Goal: Task Accomplishment & Management: Use online tool/utility

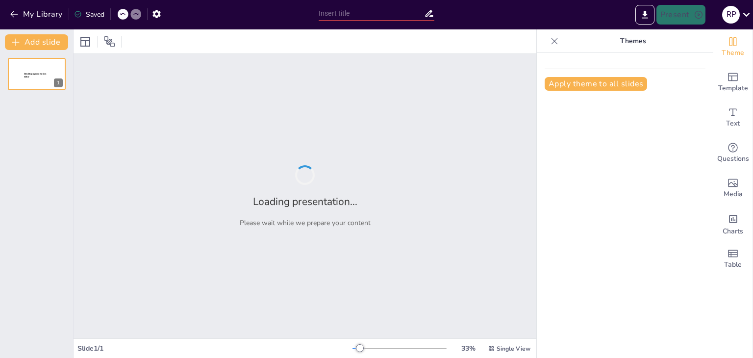
type input "Procedimientos de Compra Pública: Eficiencia y Transparencia en el SICOP"
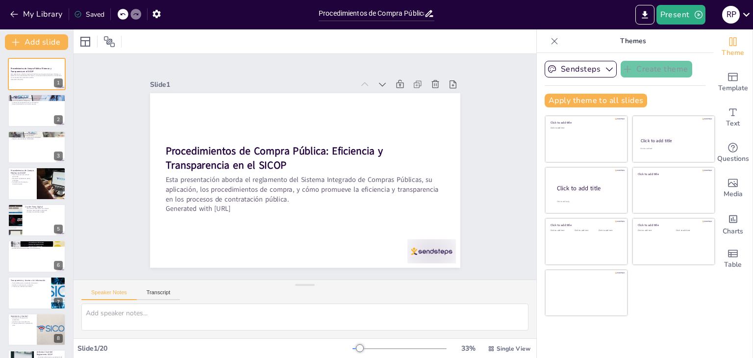
checkbox input "true"
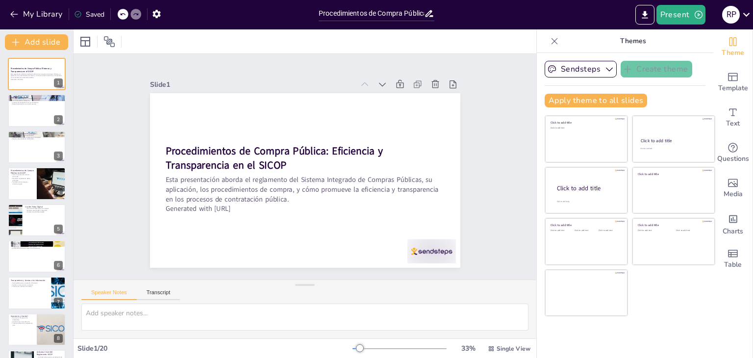
checkbox input "true"
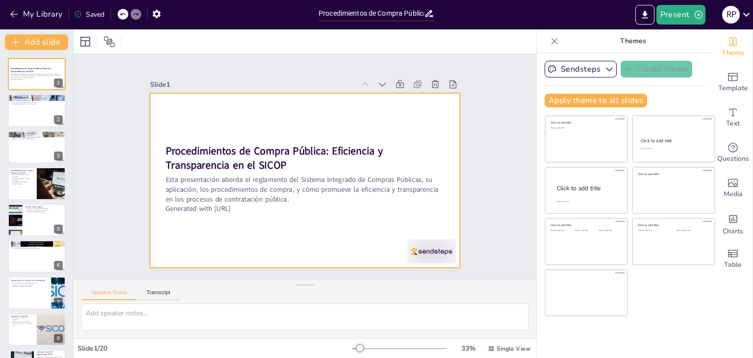
checkbox input "true"
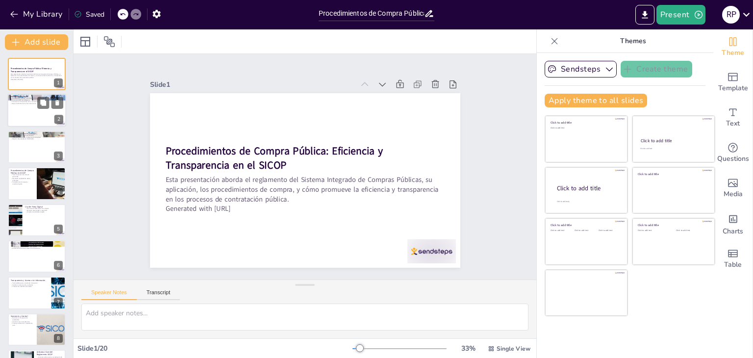
checkbox input "true"
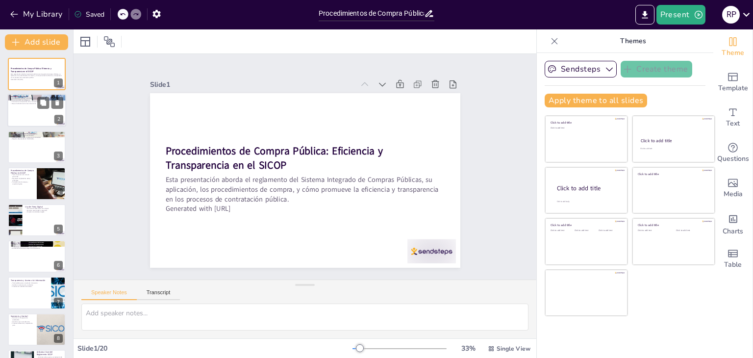
click at [43, 113] on div at bounding box center [36, 110] width 59 height 33
checkbox input "true"
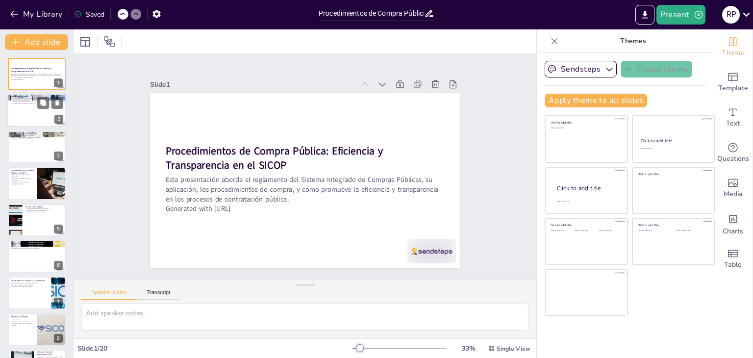
checkbox input "true"
type textarea "Lo ipsumd si ametconsec adi ELITS do eiusmodtemp inci utlabore etdolor mag ali …"
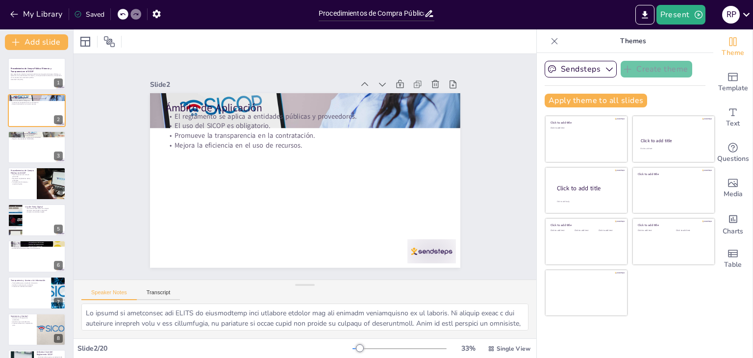
checkbox input "true"
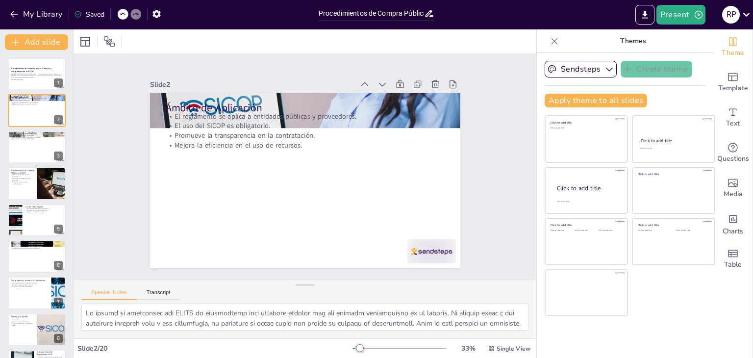
checkbox input "true"
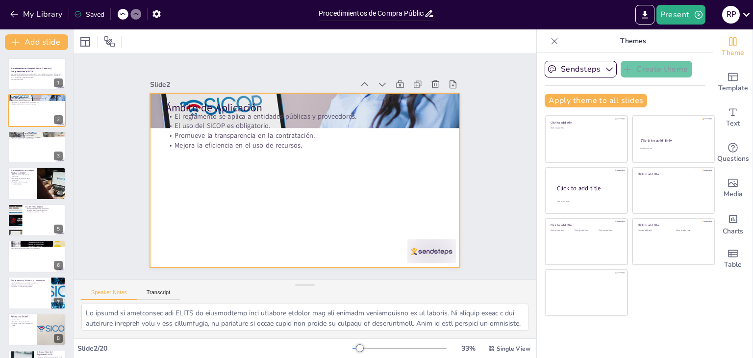
checkbox input "true"
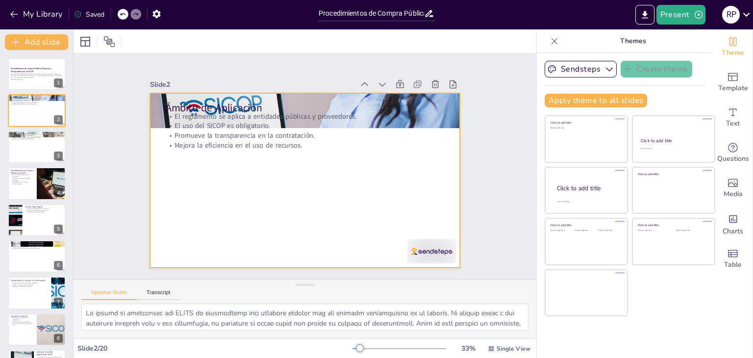
checkbox input "true"
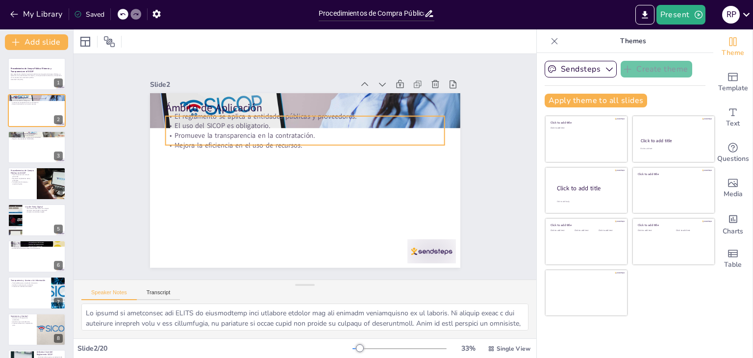
checkbox input "true"
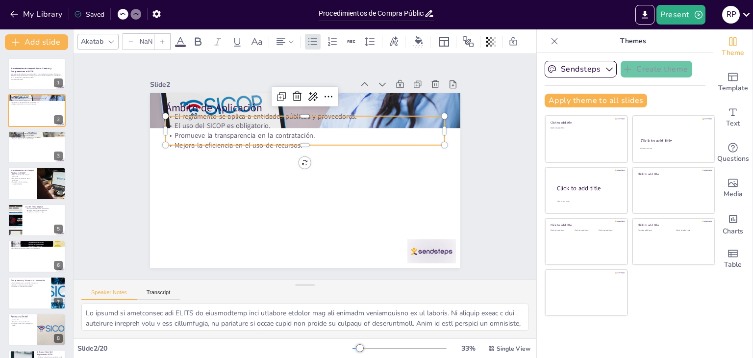
type input "32"
click at [192, 133] on p "Promueve la transparencia en la contratación." at bounding box center [308, 135] width 279 height 39
checkbox input "true"
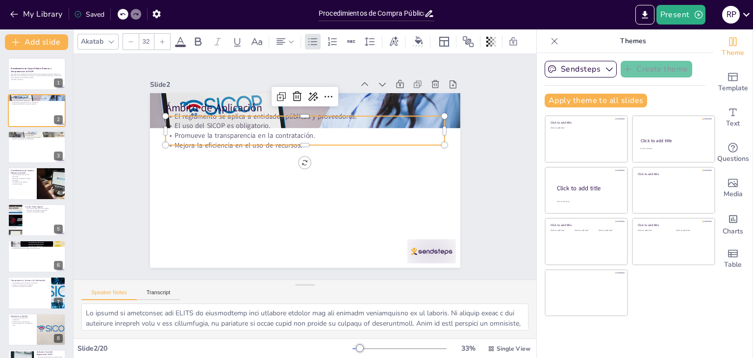
checkbox input "true"
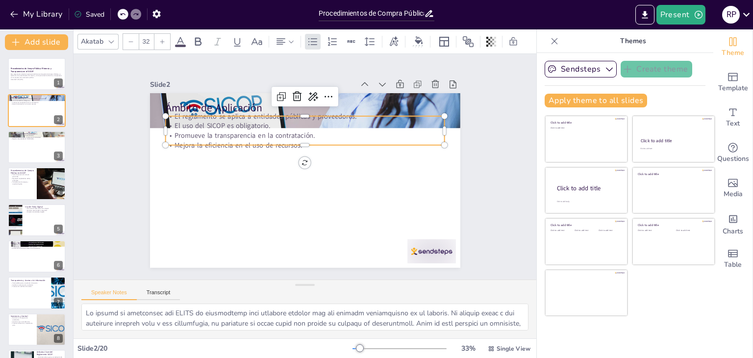
checkbox input "true"
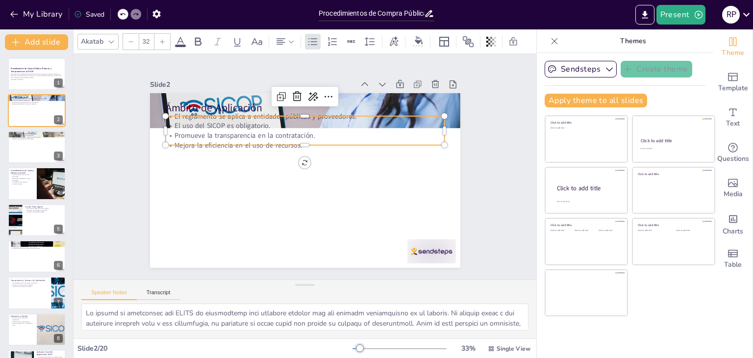
checkbox input "true"
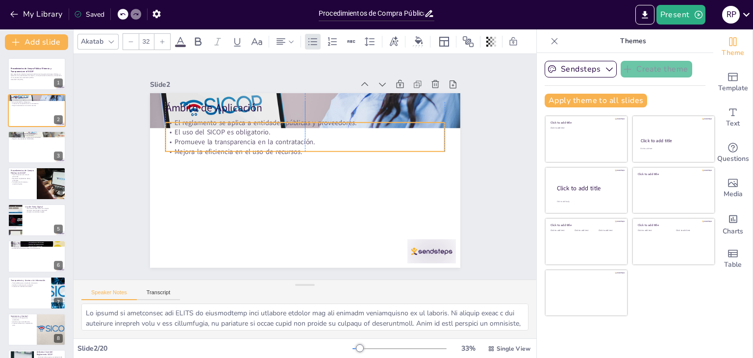
checkbox input "true"
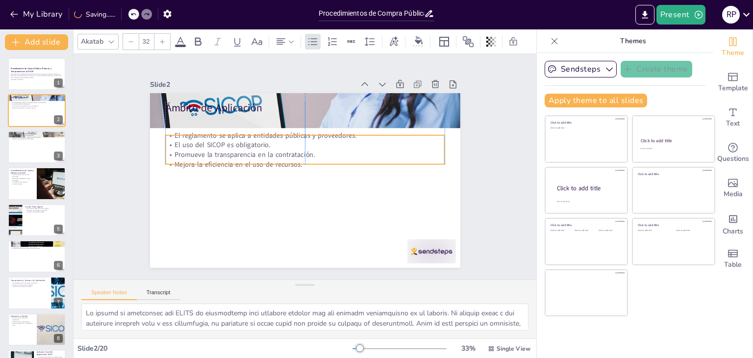
checkbox input "true"
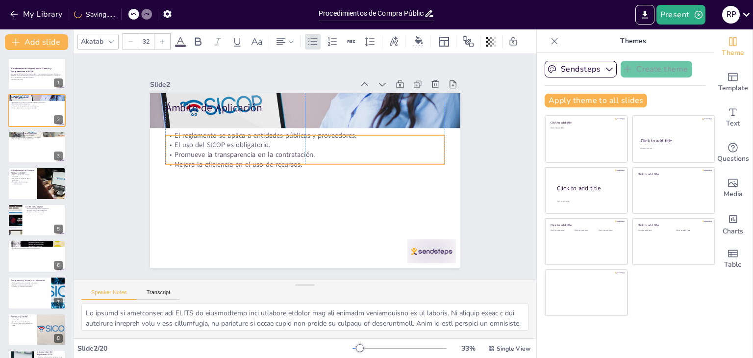
checkbox input "true"
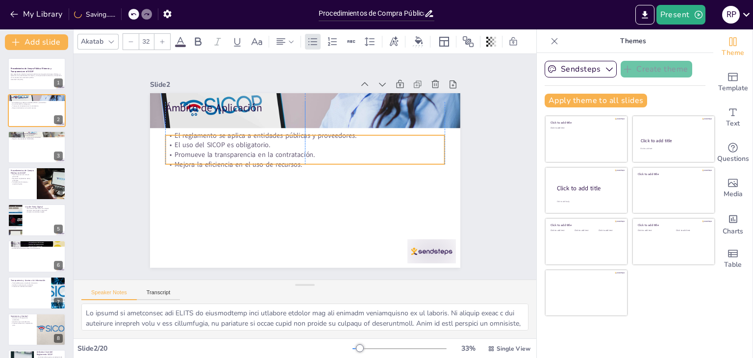
checkbox input "true"
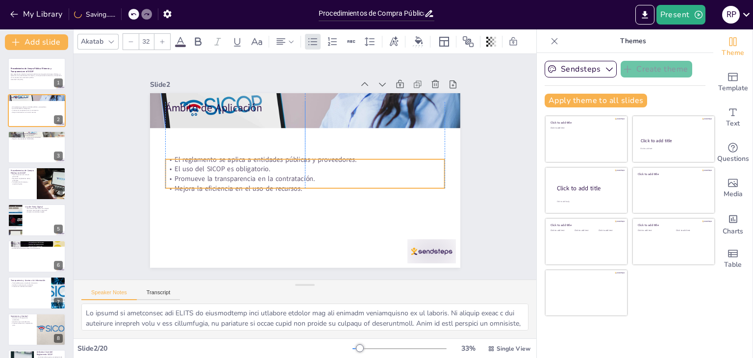
checkbox input "true"
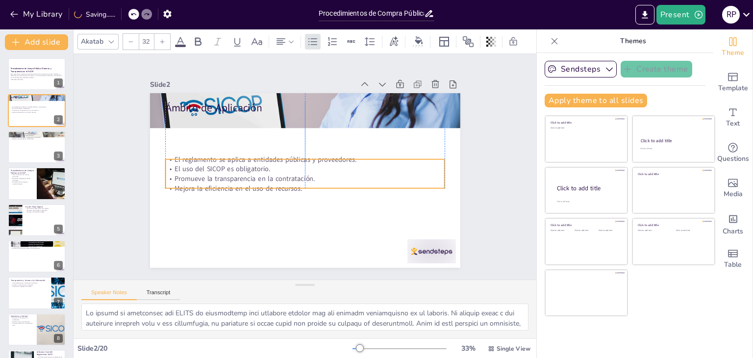
checkbox input "true"
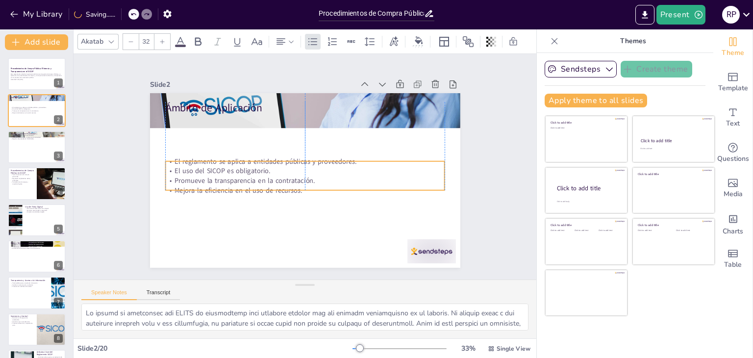
checkbox input "true"
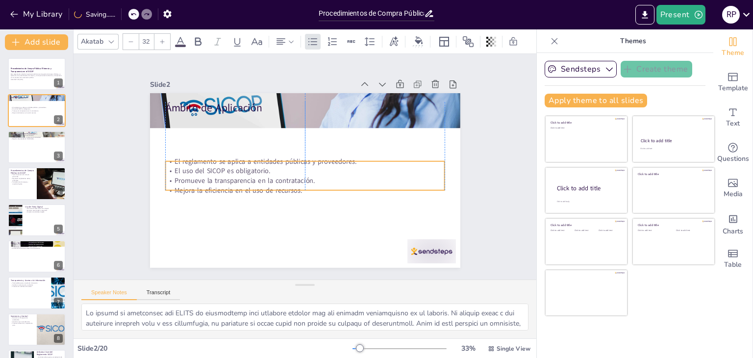
checkbox input "true"
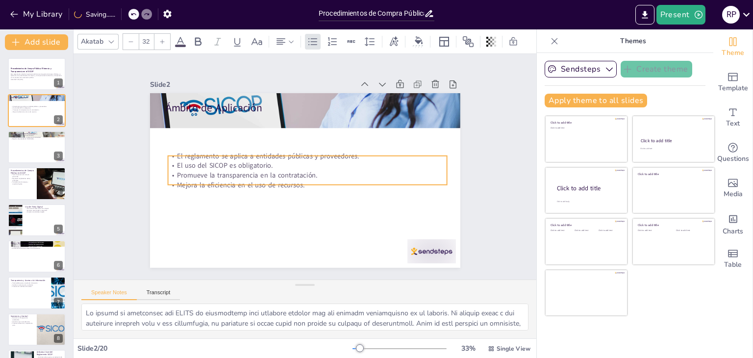
checkbox input "true"
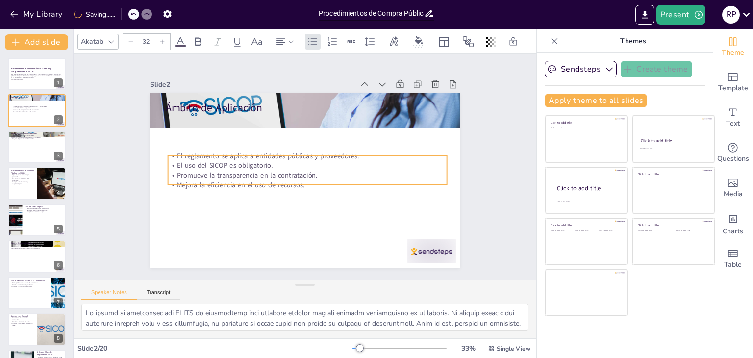
checkbox input "true"
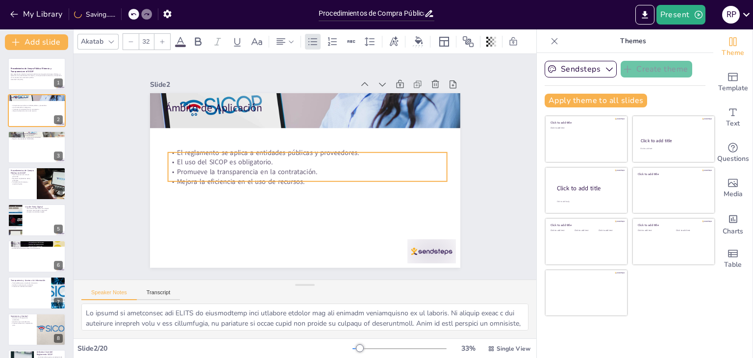
checkbox input "true"
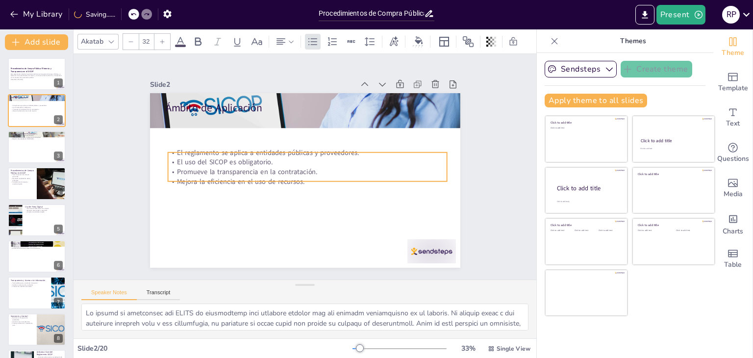
drag, startPoint x: 192, startPoint y: 133, endPoint x: 195, endPoint y: 170, distance: 36.4
click at [195, 170] on p "Promueve la transparencia en la contratación." at bounding box center [308, 172] width 280 height 10
checkbox input "true"
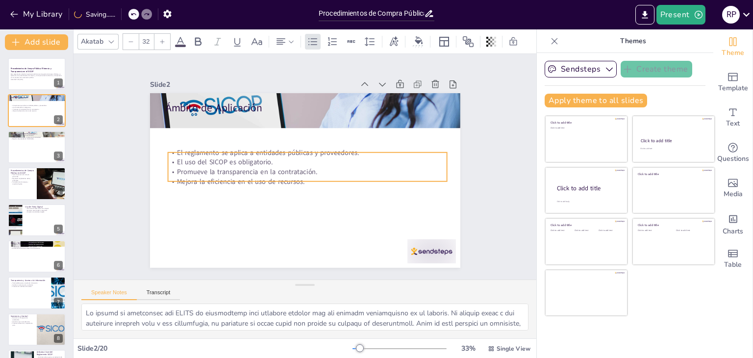
checkbox input "true"
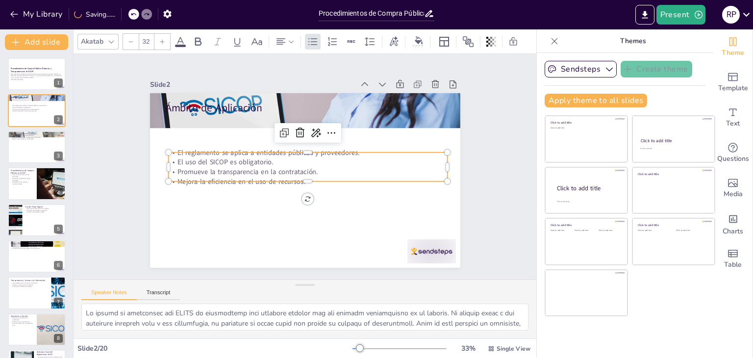
checkbox input "true"
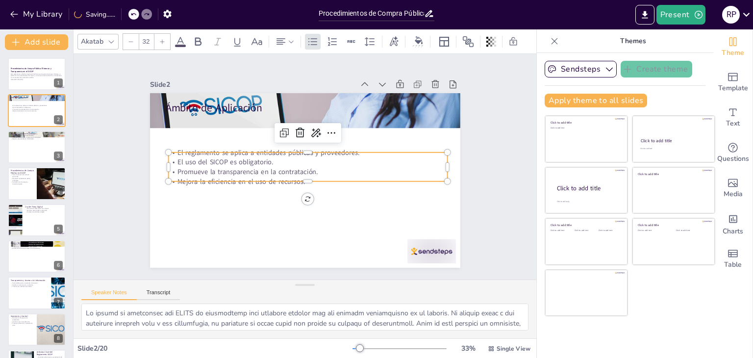
checkbox input "true"
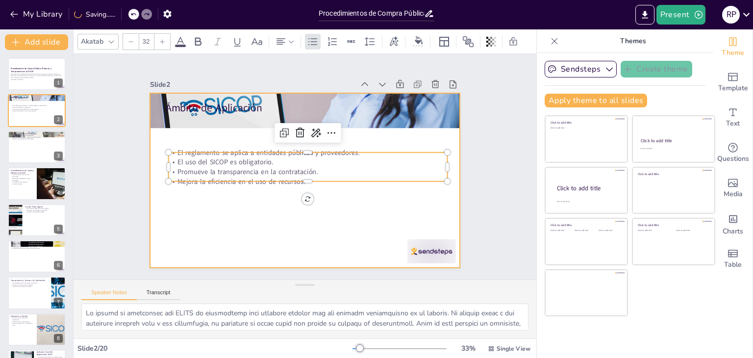
checkbox input "true"
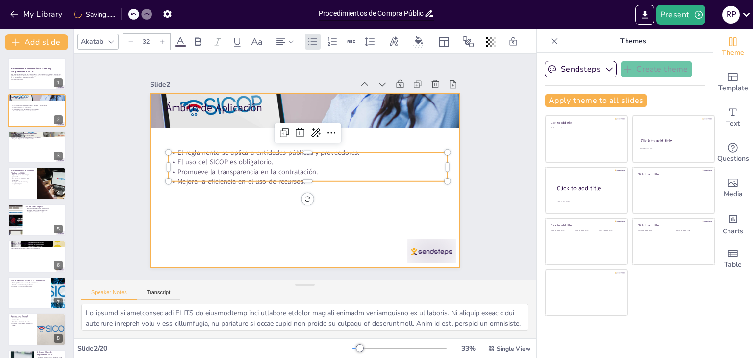
checkbox input "true"
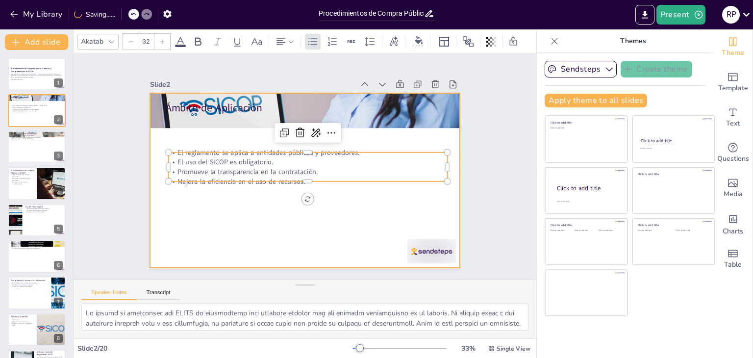
checkbox input "true"
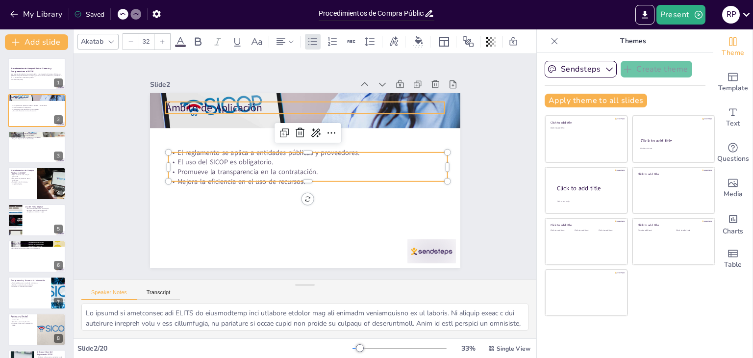
checkbox input "true"
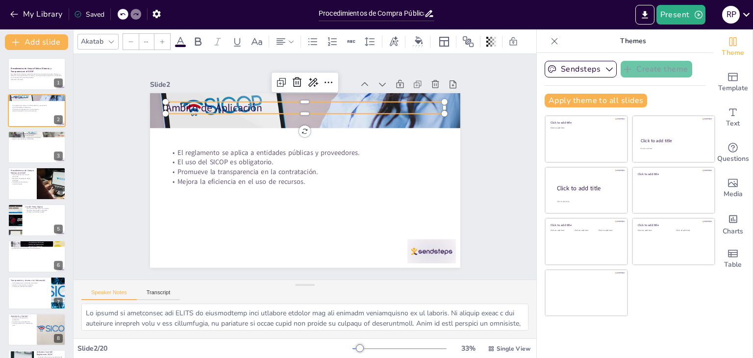
type input "48"
click at [194, 99] on p "Ámbito de Aplicación" at bounding box center [317, 109] width 276 height 72
checkbox input "true"
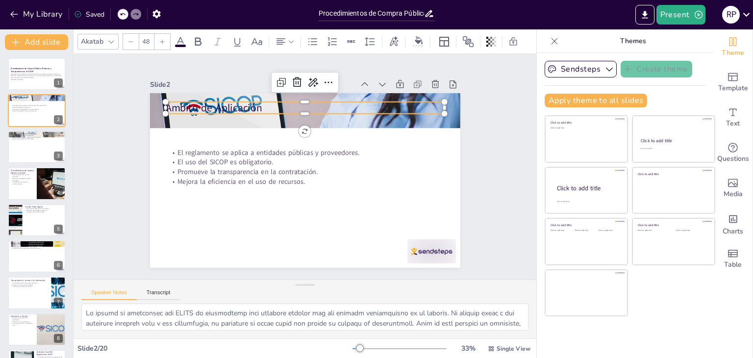
checkbox input "true"
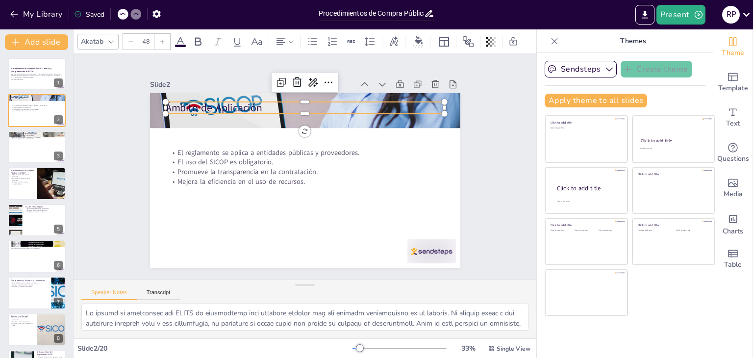
checkbox input "true"
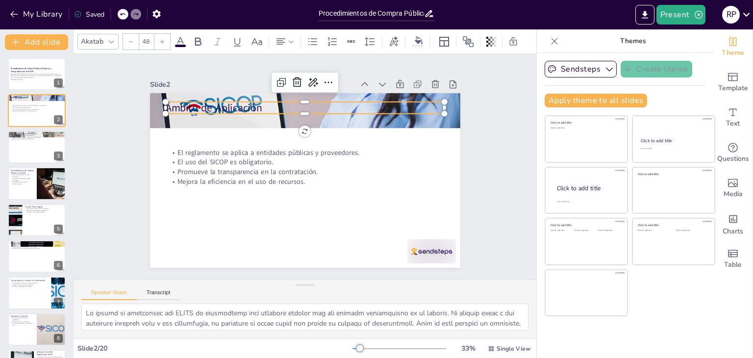
checkbox input "true"
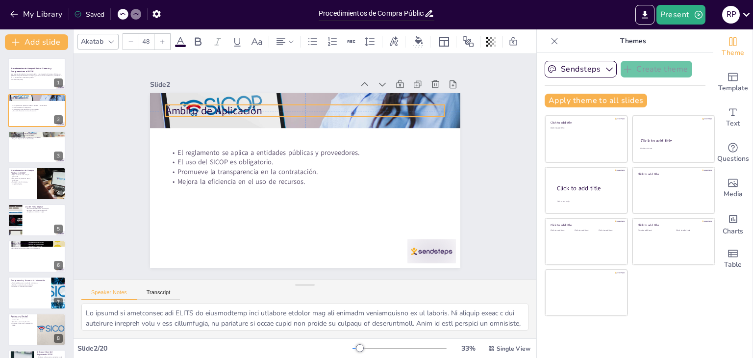
checkbox input "true"
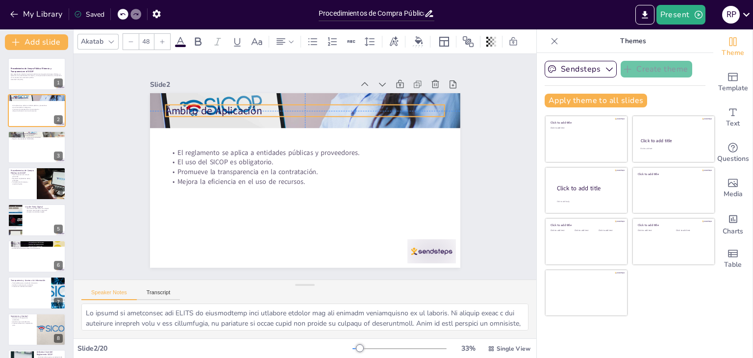
checkbox input "true"
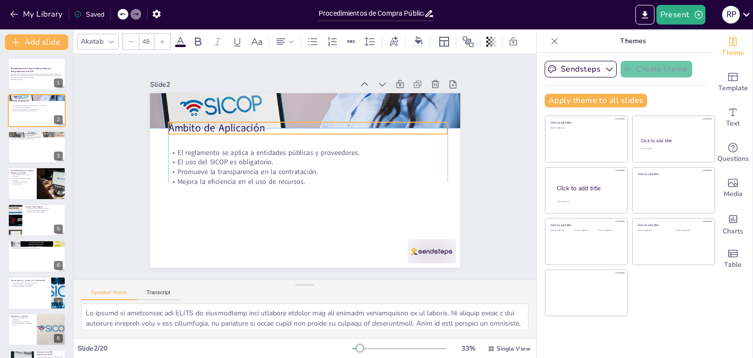
checkbox input "true"
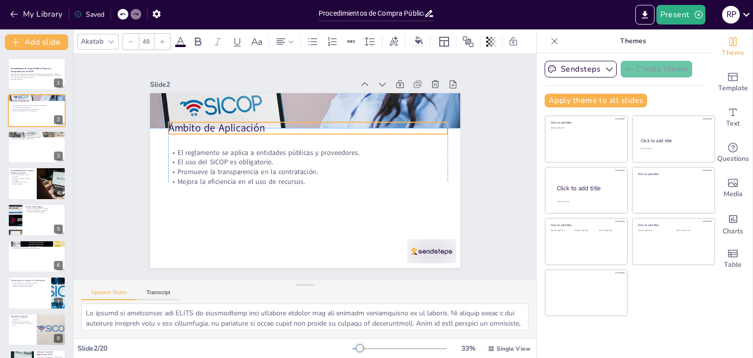
checkbox input "true"
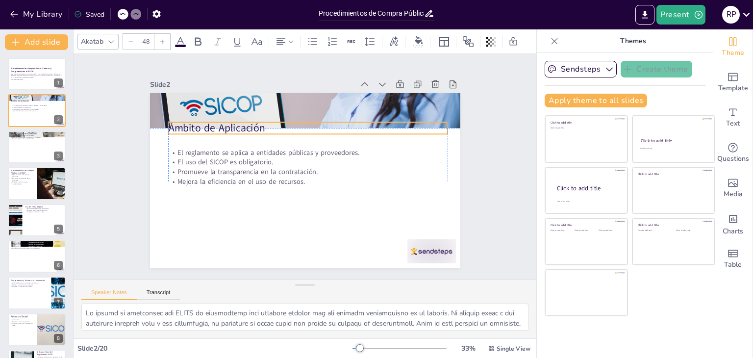
checkbox input "true"
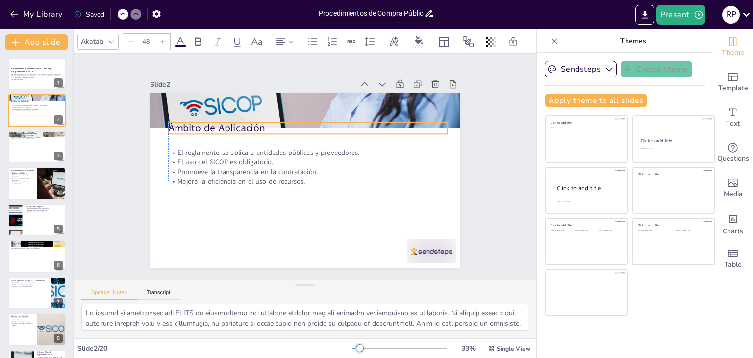
checkbox input "true"
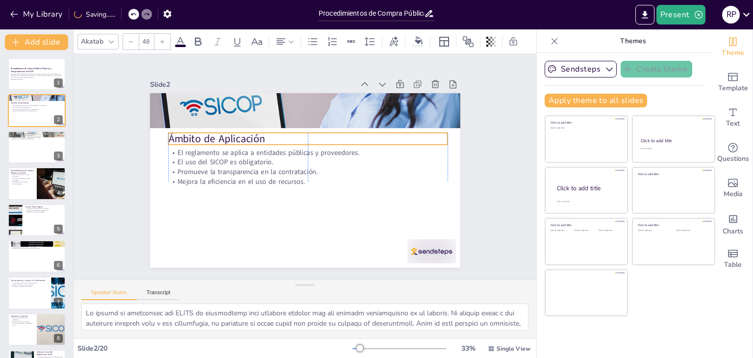
drag, startPoint x: 194, startPoint y: 99, endPoint x: 197, endPoint y: 129, distance: 31.0
click at [197, 129] on p "Ámbito de Aplicación" at bounding box center [314, 140] width 276 height 72
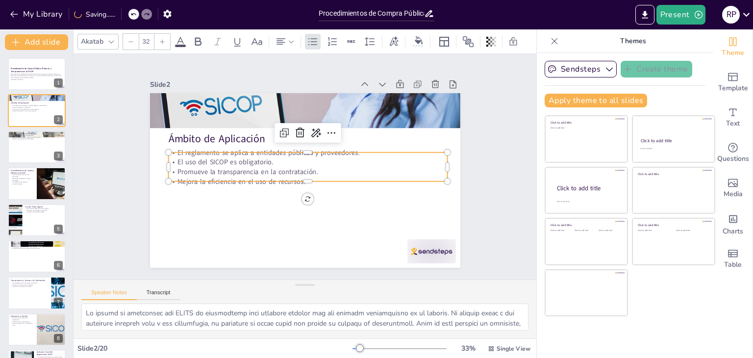
click at [209, 169] on p "Promueve la transparencia en la contratación." at bounding box center [307, 172] width 279 height 39
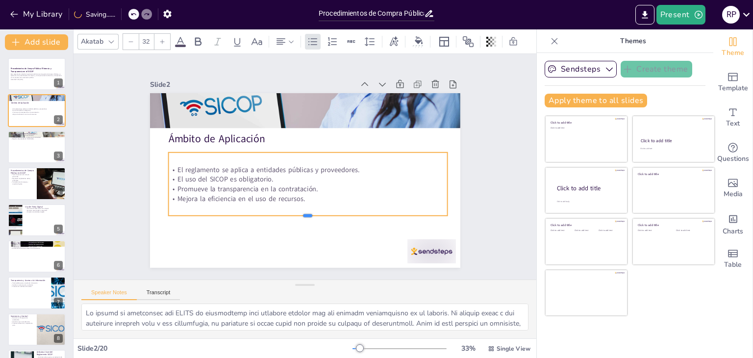
drag, startPoint x: 214, startPoint y: 180, endPoint x: 216, endPoint y: 215, distance: 34.4
click at [216, 215] on div at bounding box center [267, 204] width 193 height 213
click at [38, 156] on div at bounding box center [36, 146] width 59 height 33
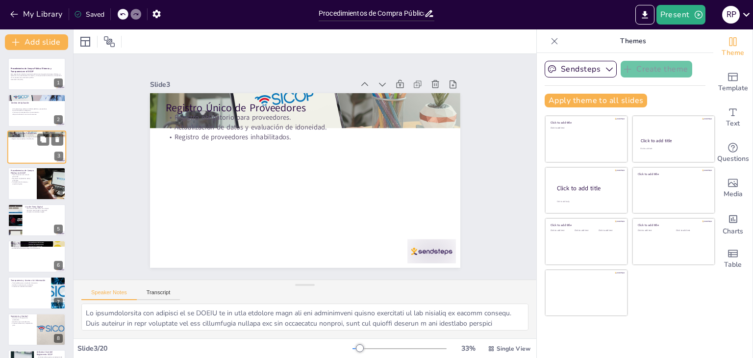
click at [38, 148] on div at bounding box center [36, 146] width 59 height 33
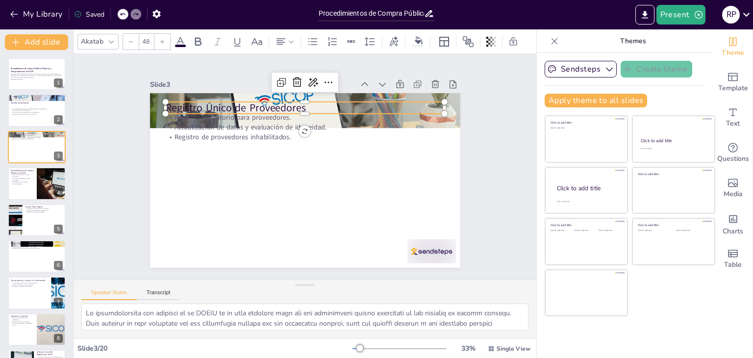
click at [214, 105] on p "Registro Único de Proveedores" at bounding box center [317, 109] width 276 height 73
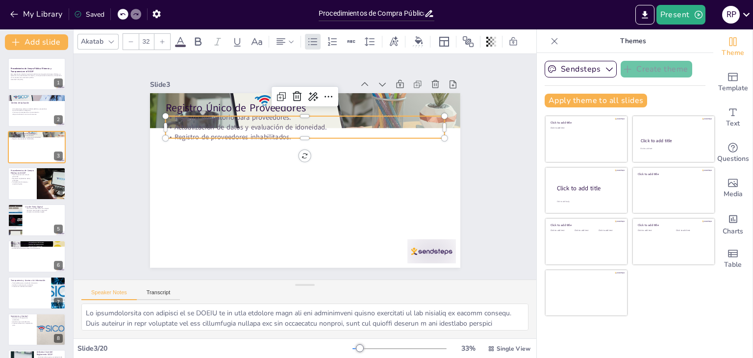
click at [212, 119] on p "Actualización de datos y evaluación de idoneidad." at bounding box center [317, 129] width 269 height 96
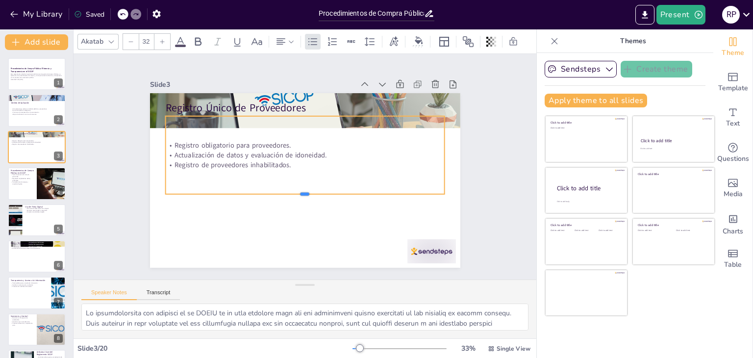
drag, startPoint x: 289, startPoint y: 135, endPoint x: 283, endPoint y: 191, distance: 56.2
click at [283, 191] on div at bounding box center [298, 198] width 275 height 66
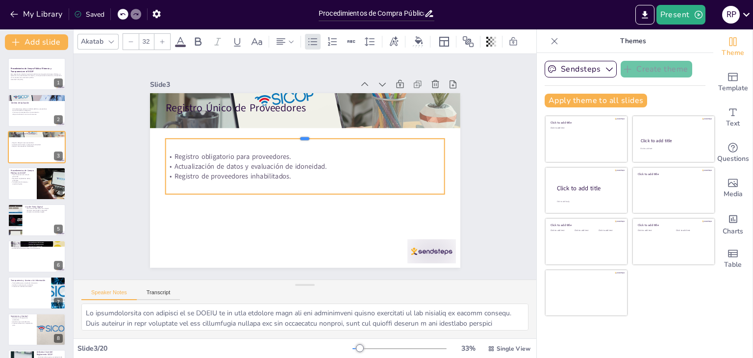
drag, startPoint x: 280, startPoint y: 110, endPoint x: 280, endPoint y: 132, distance: 22.6
click at [280, 132] on div at bounding box center [311, 136] width 275 height 66
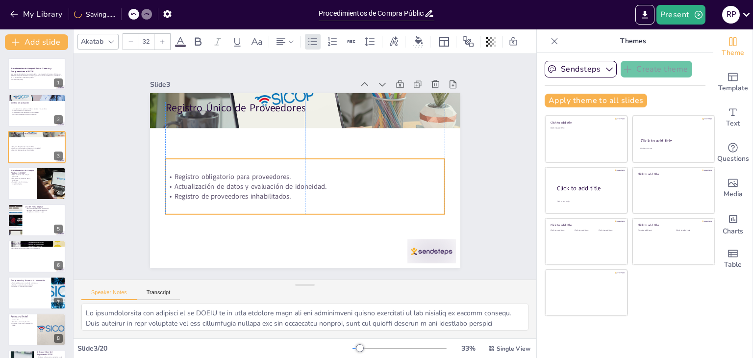
drag, startPoint x: 296, startPoint y: 188, endPoint x: 294, endPoint y: 208, distance: 20.2
click at [294, 208] on div "Registro obligatorio para proveedores. Actualización de datos y evaluación de i…" at bounding box center [298, 185] width 283 height 139
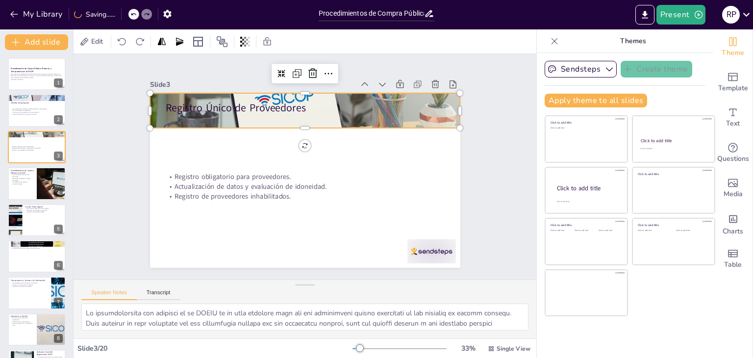
click at [231, 95] on div at bounding box center [328, 116] width 362 height 304
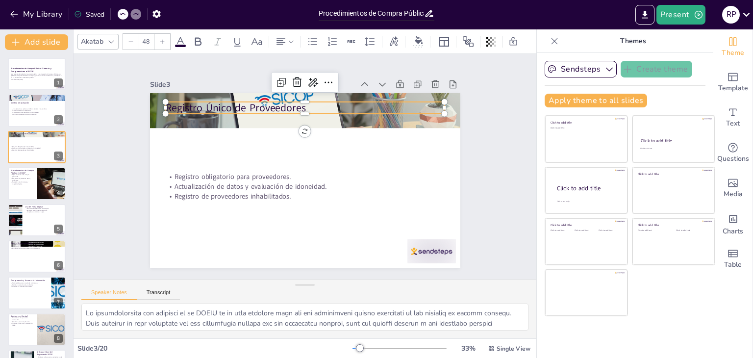
click at [241, 106] on p "Registro Único de Proveedores" at bounding box center [312, 108] width 280 height 44
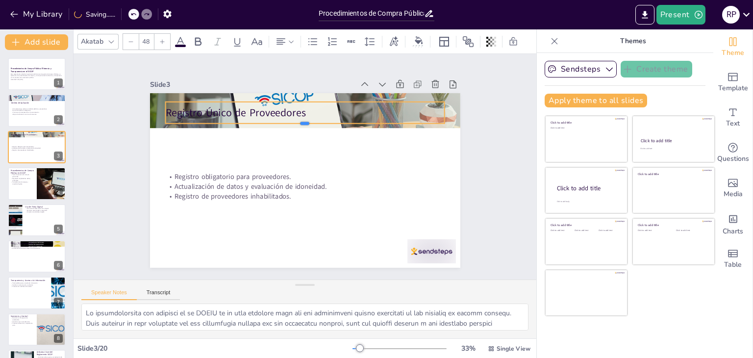
drag, startPoint x: 251, startPoint y: 110, endPoint x: 251, endPoint y: 120, distance: 9.3
click at [251, 120] on div at bounding box center [309, 127] width 279 height 37
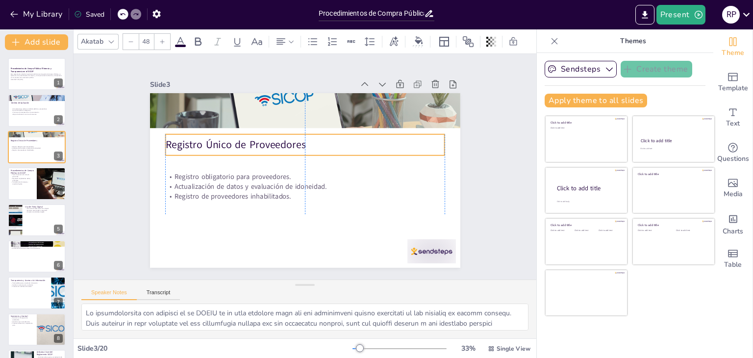
drag, startPoint x: 186, startPoint y: 115, endPoint x: 184, endPoint y: 148, distance: 32.4
click at [184, 148] on p "Registro Único de Proveedores" at bounding box center [310, 145] width 276 height 73
click at [32, 172] on p "Procedimientos de Compra Pública en SICOP" at bounding box center [22, 171] width 24 height 5
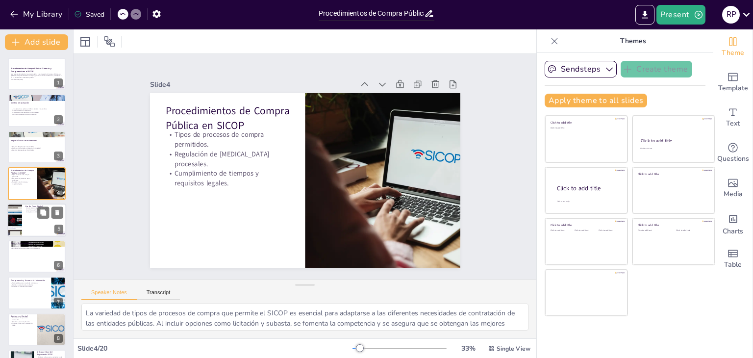
click at [26, 212] on div at bounding box center [36, 220] width 59 height 33
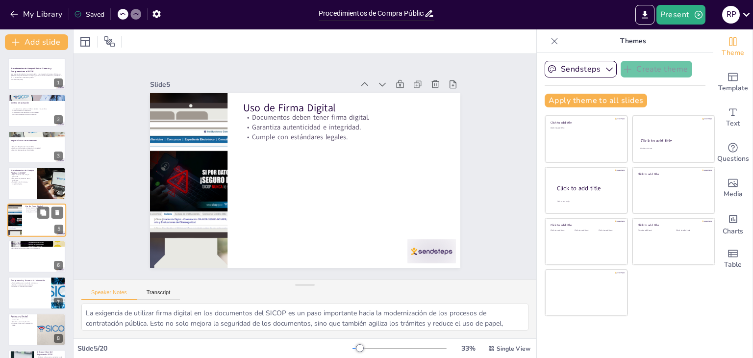
scroll to position [16, 0]
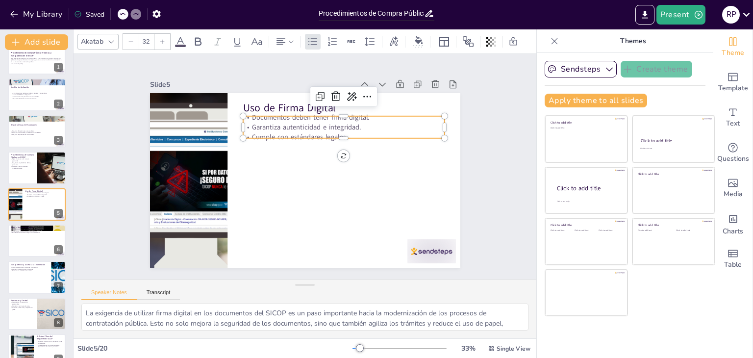
click at [259, 116] on p "Documentos deben tener firma digital." at bounding box center [349, 121] width 202 height 31
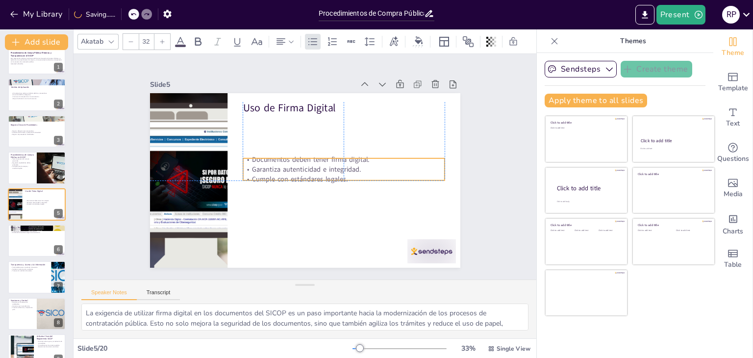
drag, startPoint x: 267, startPoint y: 132, endPoint x: 266, endPoint y: 173, distance: 40.7
click at [266, 174] on p "Cumple con estándares legales." at bounding box center [344, 179] width 202 height 10
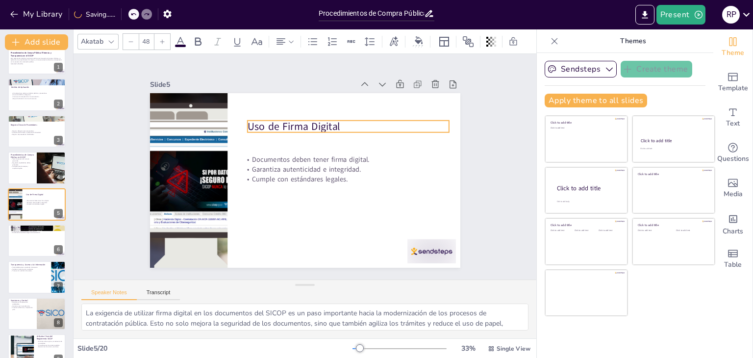
drag, startPoint x: 274, startPoint y: 101, endPoint x: 279, endPoint y: 119, distance: 19.2
click at [279, 119] on p "Uso de Firma Digital" at bounding box center [352, 130] width 202 height 35
click at [37, 241] on div at bounding box center [36, 240] width 59 height 33
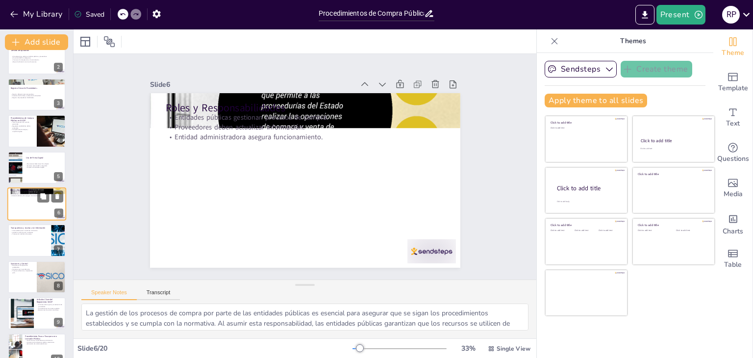
click at [37, 241] on div at bounding box center [37, 240] width 58 height 32
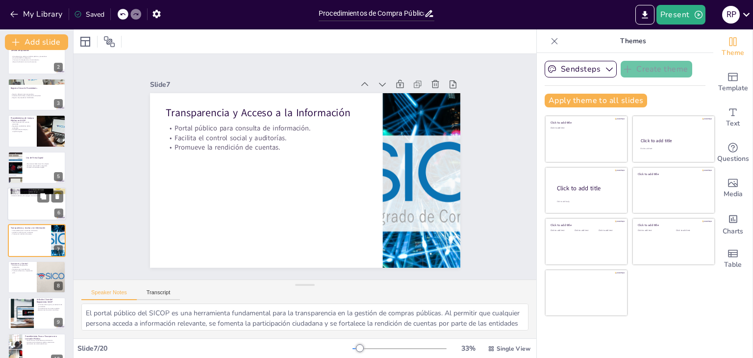
scroll to position [89, 0]
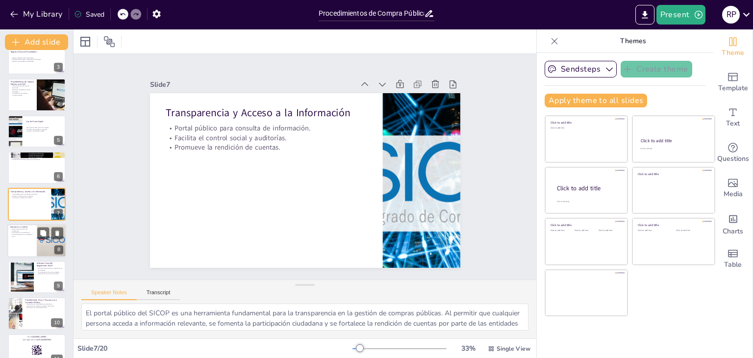
click at [36, 241] on div at bounding box center [36, 240] width 59 height 33
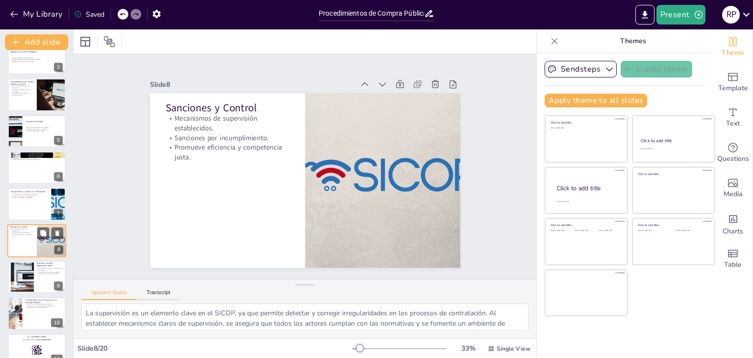
scroll to position [126, 0]
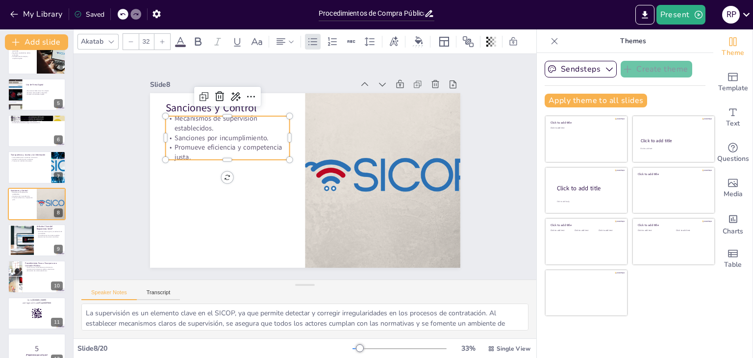
click at [179, 138] on p "Sanciones por incumplimiento." at bounding box center [231, 130] width 125 height 23
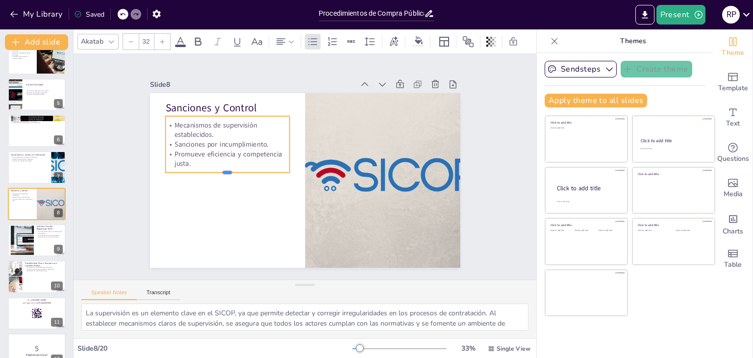
drag, startPoint x: 190, startPoint y: 156, endPoint x: 190, endPoint y: 169, distance: 12.8
click at [190, 169] on div at bounding box center [227, 159] width 123 height 33
drag, startPoint x: 200, startPoint y: 112, endPoint x: 201, endPoint y: 118, distance: 6.1
click at [201, 118] on div at bounding box center [233, 110] width 124 height 21
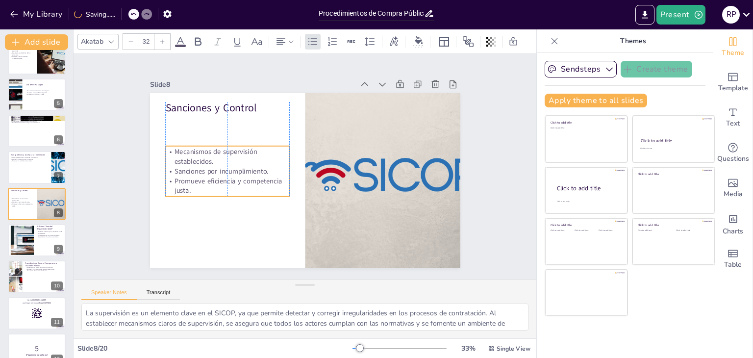
drag, startPoint x: 243, startPoint y: 168, endPoint x: 243, endPoint y: 192, distance: 24.0
click at [243, 192] on div "Mecanismos de supervisión establecidos. Sanciones por incumplimiento. Promueve …" at bounding box center [227, 171] width 124 height 51
click at [31, 168] on div at bounding box center [36, 167] width 59 height 33
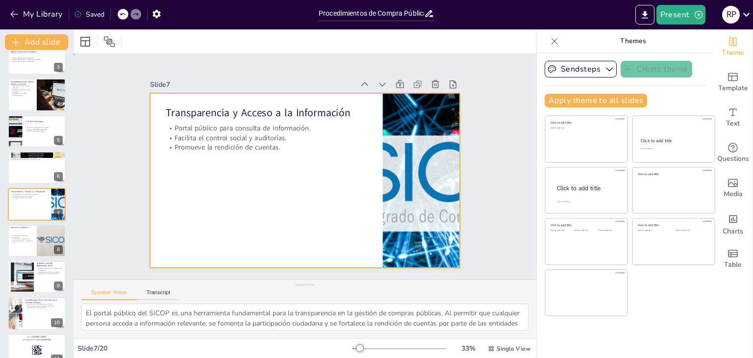
click at [238, 150] on div at bounding box center [303, 180] width 327 height 206
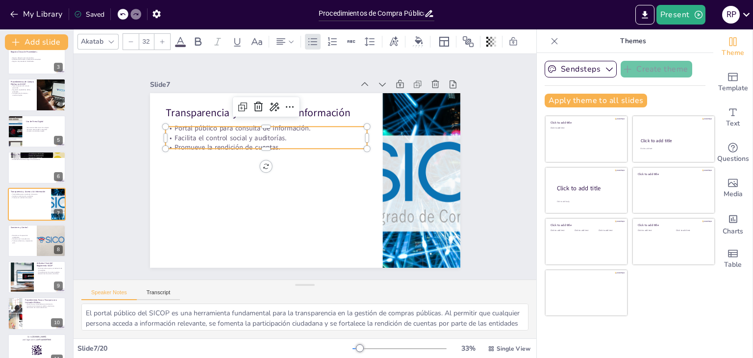
click at [238, 141] on p "Promueve la rendición de cuentas." at bounding box center [269, 143] width 202 height 31
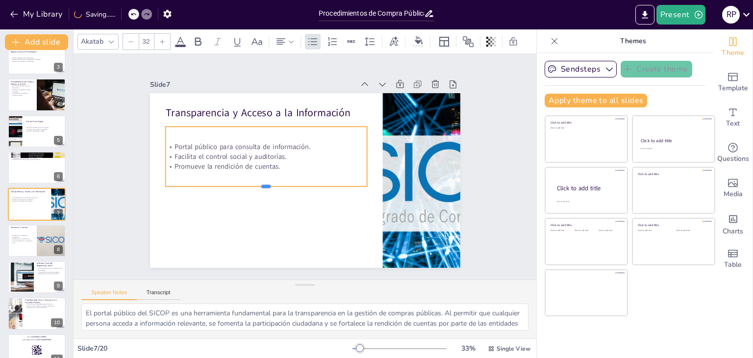
drag, startPoint x: 240, startPoint y: 147, endPoint x: 240, endPoint y: 185, distance: 37.8
click at [240, 185] on div at bounding box center [264, 186] width 202 height 29
click at [29, 280] on div at bounding box center [22, 277] width 51 height 30
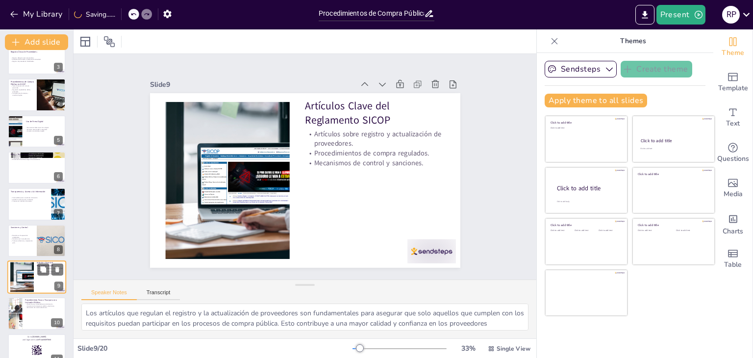
scroll to position [162, 0]
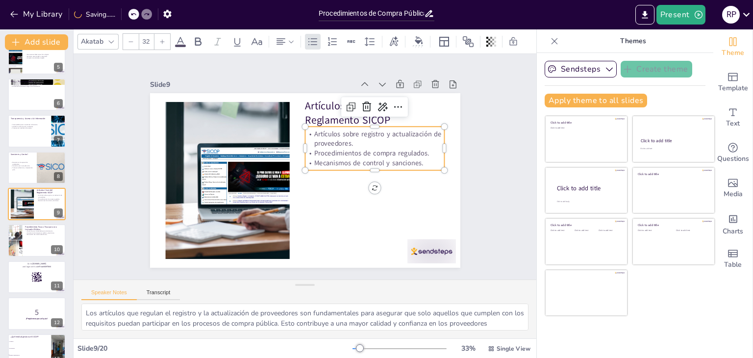
click at [351, 159] on p "Artículos sobre registro y actualización de proveedores." at bounding box center [347, 229] width 48 height 141
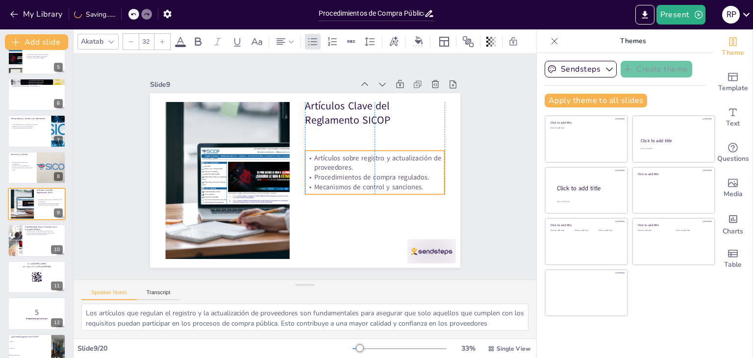
drag, startPoint x: 348, startPoint y: 124, endPoint x: 347, endPoint y: 148, distance: 24.1
click at [347, 151] on div "Artículos sobre registro y actualización de proveedores. Procedimientos de comp…" at bounding box center [373, 180] width 143 height 58
click at [23, 249] on div at bounding box center [36, 240] width 59 height 33
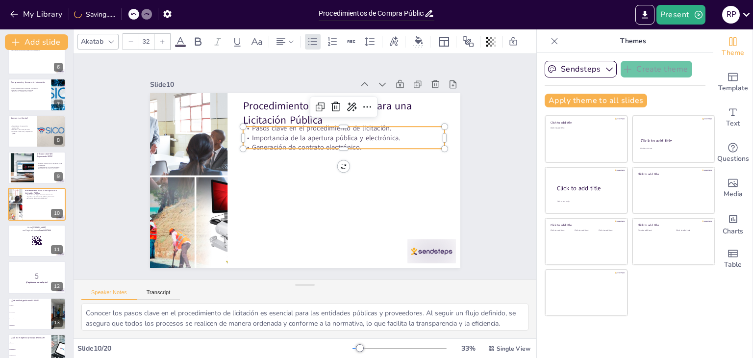
click at [302, 140] on p "Generación de contrato electrónico." at bounding box center [346, 151] width 202 height 31
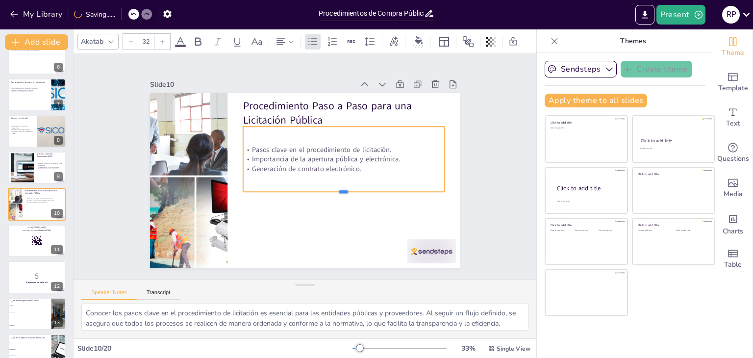
drag, startPoint x: 302, startPoint y: 147, endPoint x: 301, endPoint y: 190, distance: 43.2
click at [301, 190] on div at bounding box center [341, 199] width 202 height 29
click at [22, 247] on div at bounding box center [36, 240] width 59 height 33
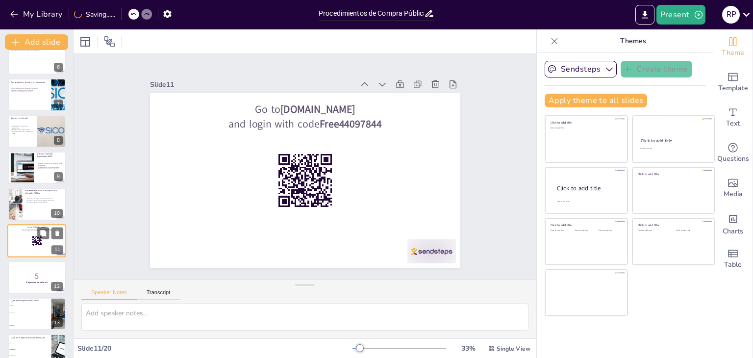
scroll to position [235, 0]
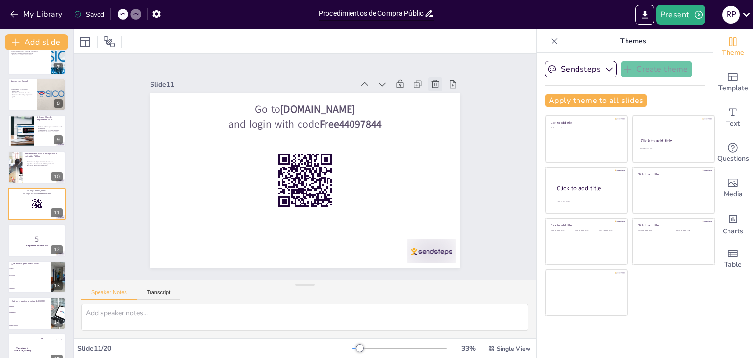
click at [432, 80] on icon at bounding box center [435, 84] width 7 height 8
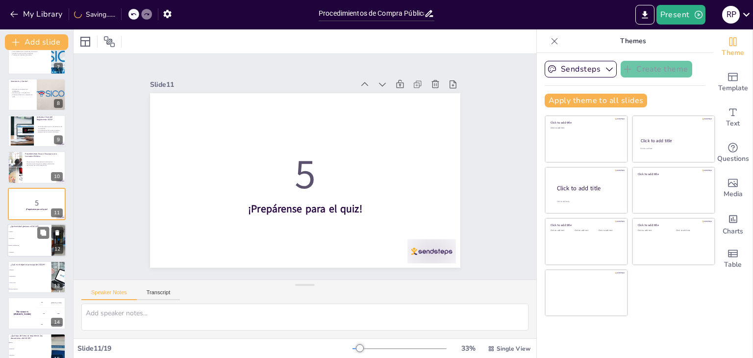
click at [33, 245] on span "Entidad Administradora" at bounding box center [30, 245] width 42 height 1
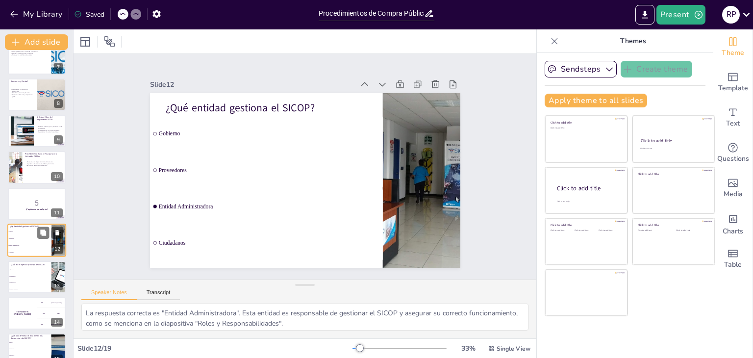
scroll to position [271, 0]
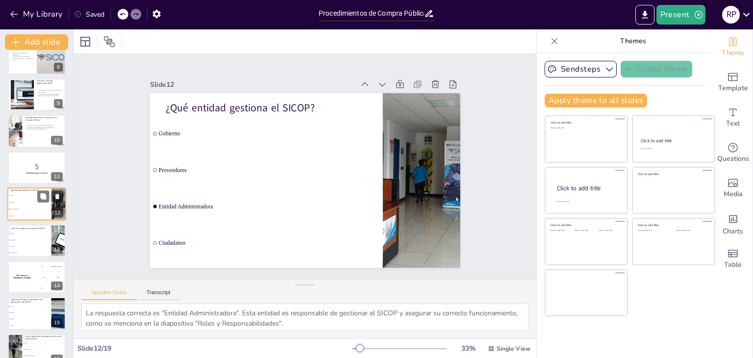
click at [33, 244] on li "Control Social" at bounding box center [30, 246] width 44 height 6
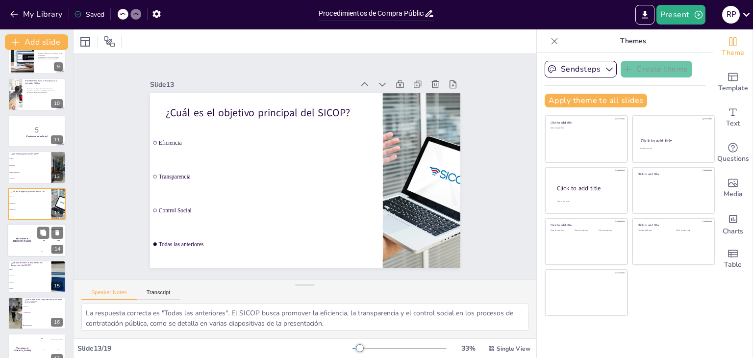
click at [30, 239] on h4 "The winner is [PERSON_NAME]" at bounding box center [21, 240] width 29 height 5
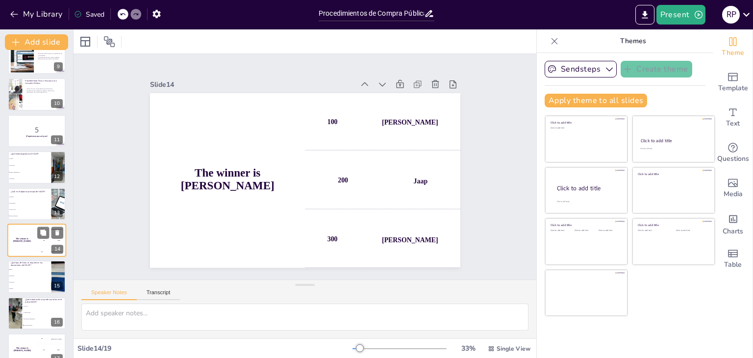
scroll to position [344, 0]
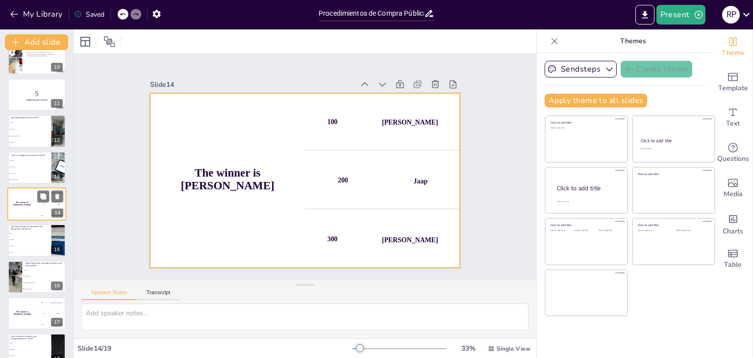
click at [34, 203] on h4 "The winner is [PERSON_NAME]" at bounding box center [21, 204] width 29 height 5
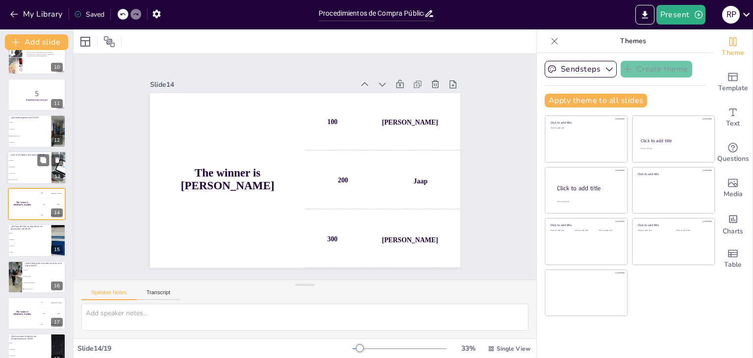
click at [29, 173] on li "Control Social" at bounding box center [29, 173] width 44 height 6
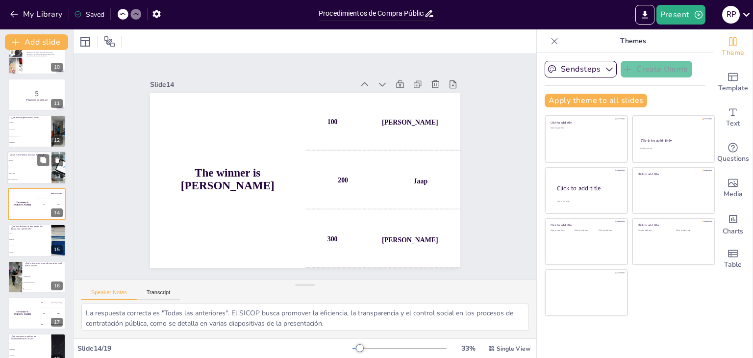
scroll to position [308, 0]
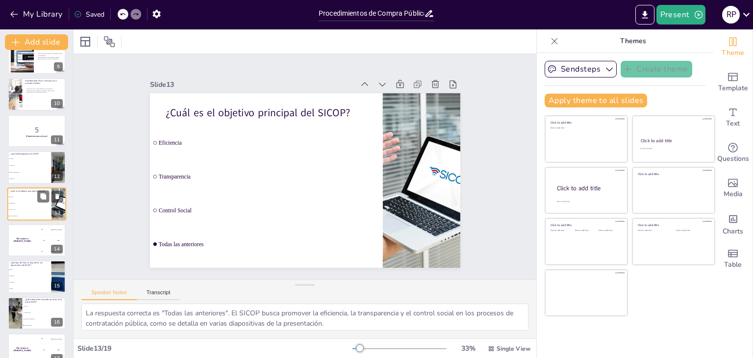
click at [29, 173] on li "Entidad Administradora" at bounding box center [30, 172] width 44 height 6
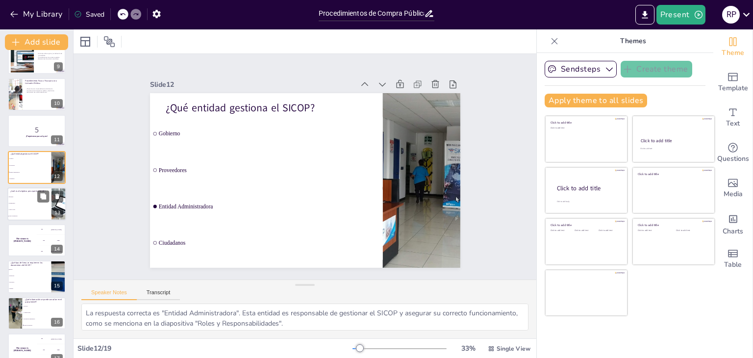
scroll to position [271, 0]
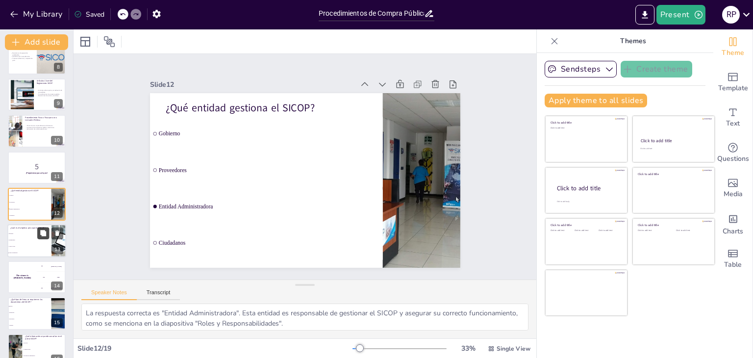
click at [40, 235] on icon at bounding box center [43, 233] width 7 height 7
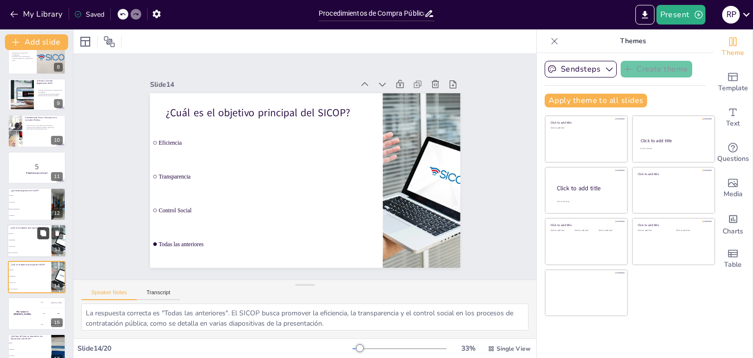
scroll to position [344, 0]
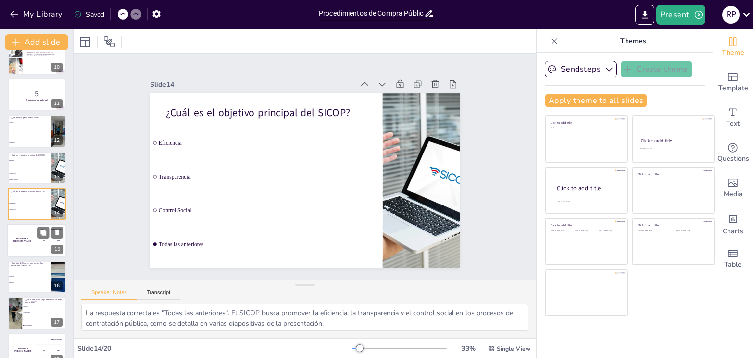
click at [26, 238] on h4 "The winner is [PERSON_NAME]" at bounding box center [21, 240] width 29 height 5
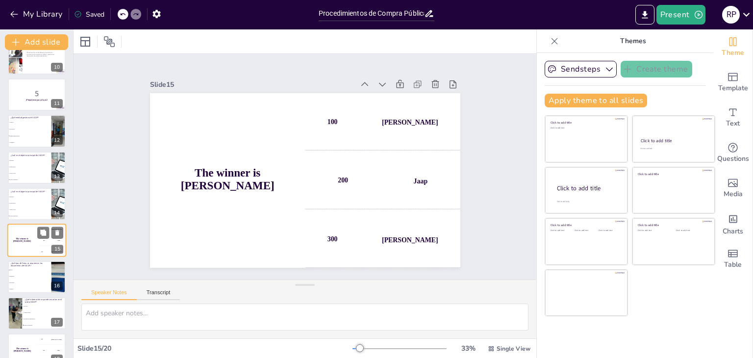
scroll to position [381, 0]
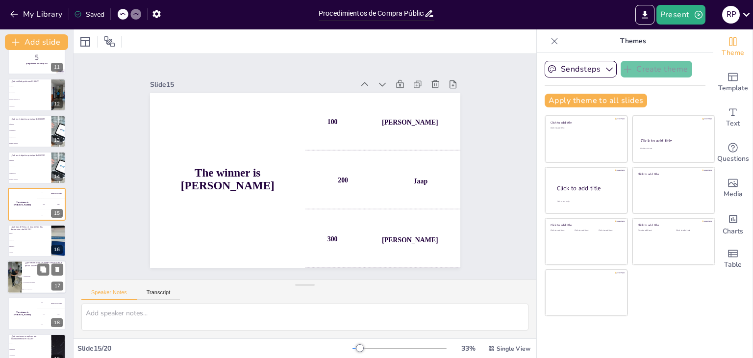
click at [25, 269] on span "Procesos" at bounding box center [45, 269] width 42 height 1
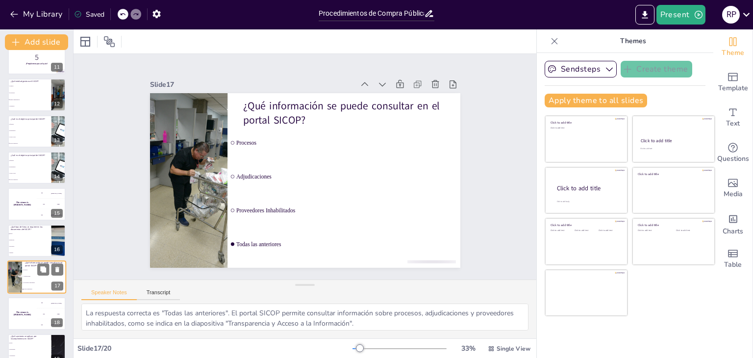
scroll to position [433, 0]
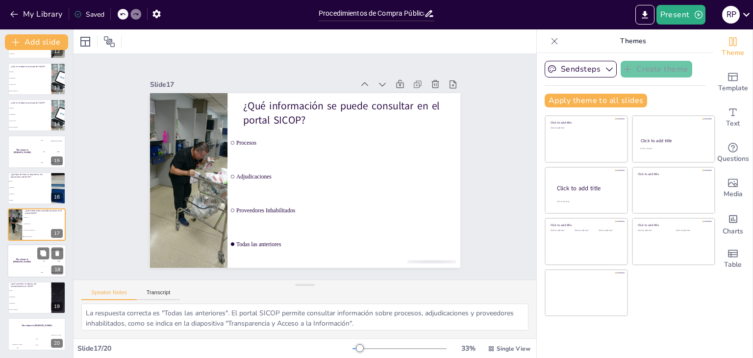
click at [23, 265] on div "The winner is [PERSON_NAME]" at bounding box center [21, 261] width 29 height 33
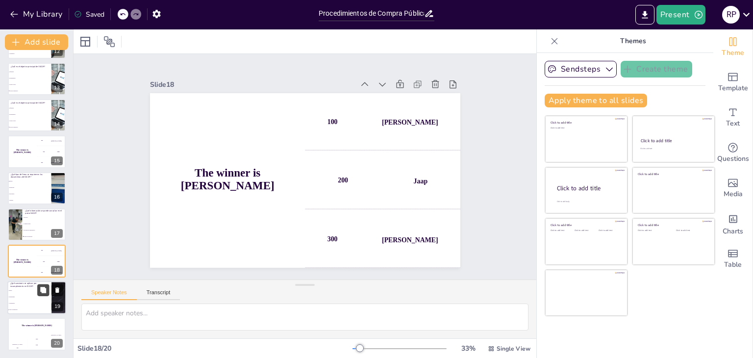
click at [46, 290] on icon at bounding box center [43, 290] width 6 height 6
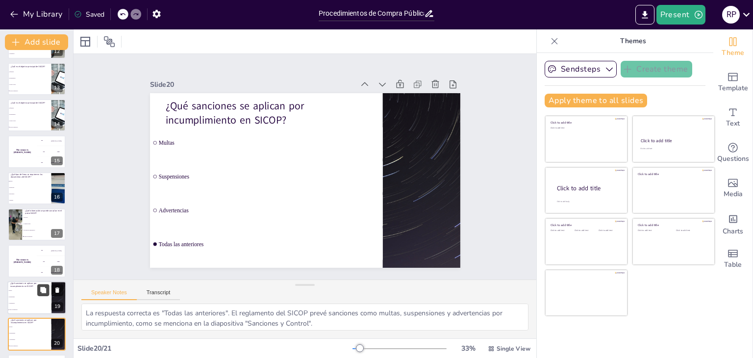
scroll to position [469, 0]
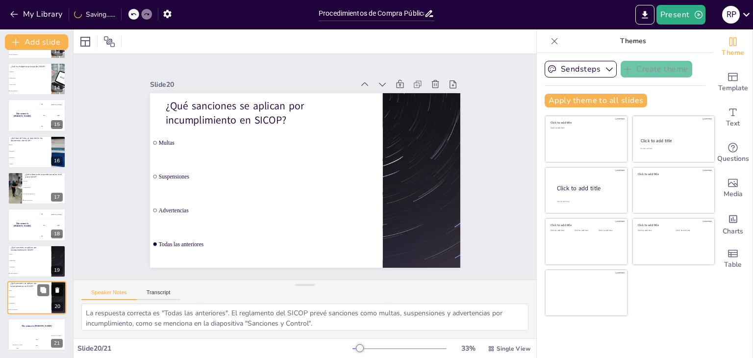
click at [57, 289] on icon at bounding box center [57, 289] width 4 height 5
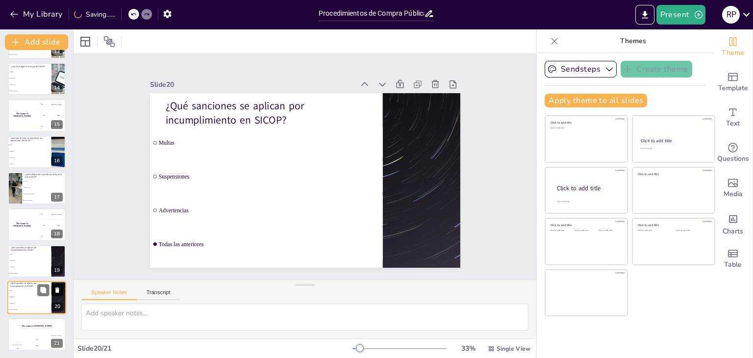
scroll to position [433, 0]
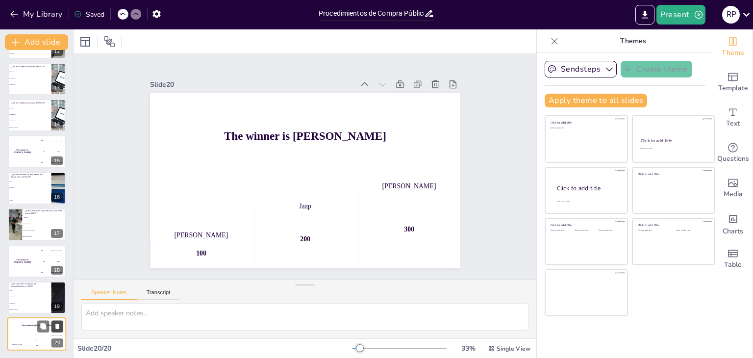
click at [57, 289] on icon at bounding box center [57, 290] width 4 height 5
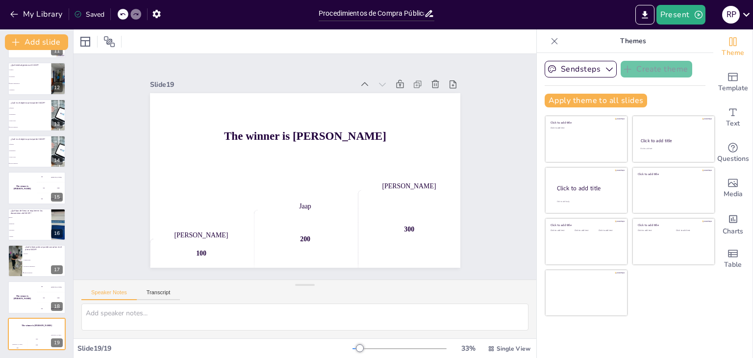
scroll to position [396, 0]
click at [57, 289] on icon at bounding box center [57, 290] width 4 height 5
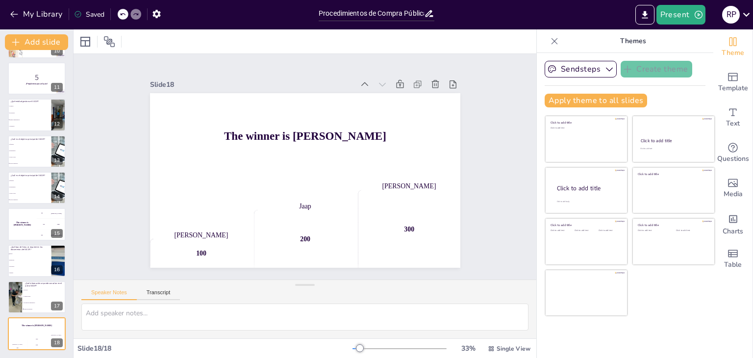
scroll to position [360, 0]
click at [57, 287] on icon at bounding box center [57, 289] width 4 height 5
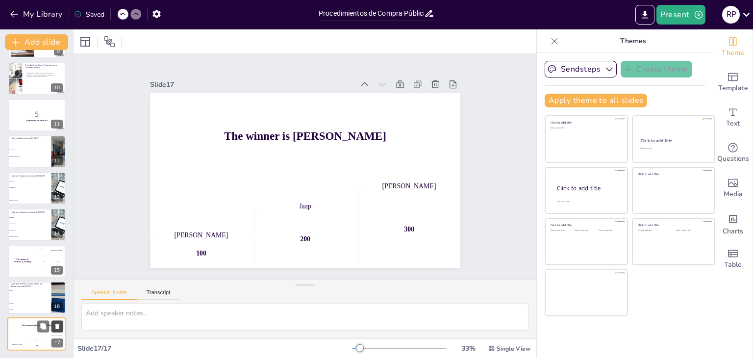
click at [57, 287] on icon at bounding box center [56, 290] width 7 height 7
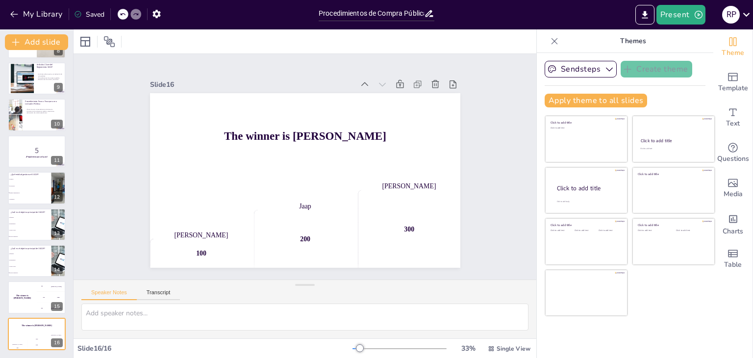
scroll to position [287, 0]
click at [57, 287] on icon at bounding box center [57, 289] width 4 height 5
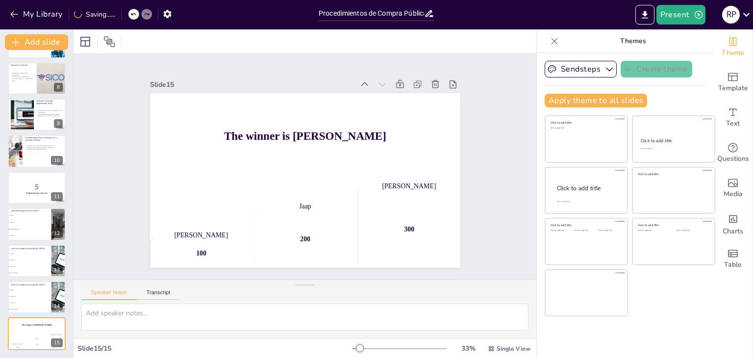
click at [57, 287] on icon at bounding box center [57, 289] width 4 height 5
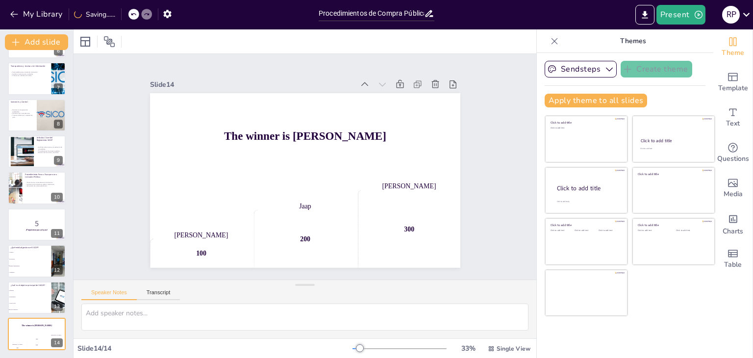
click at [57, 287] on icon at bounding box center [57, 289] width 4 height 5
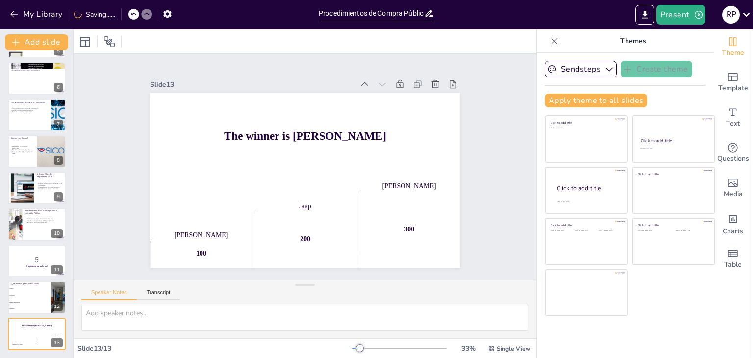
click at [57, 287] on icon at bounding box center [57, 289] width 4 height 5
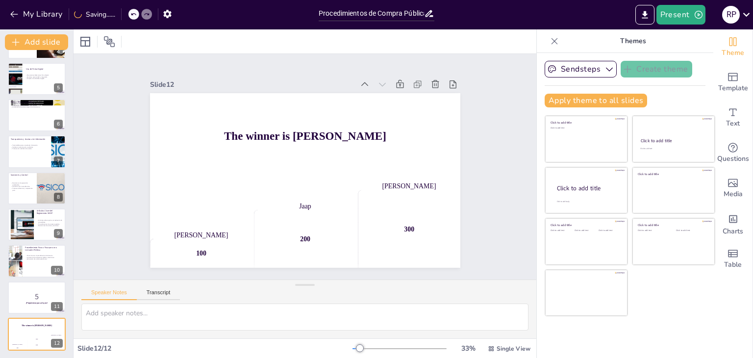
click at [57, 288] on icon at bounding box center [57, 290] width 4 height 5
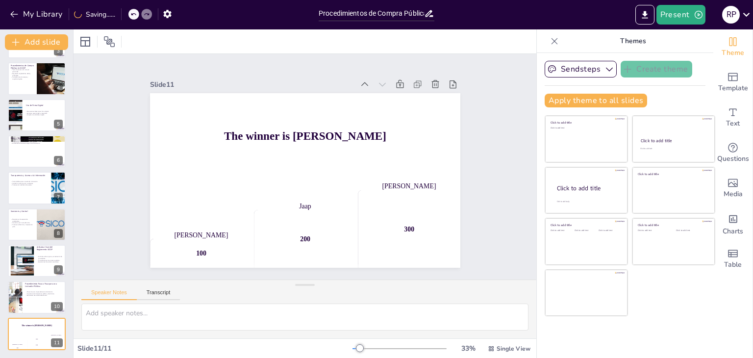
click at [57, 287] on icon at bounding box center [57, 289] width 4 height 5
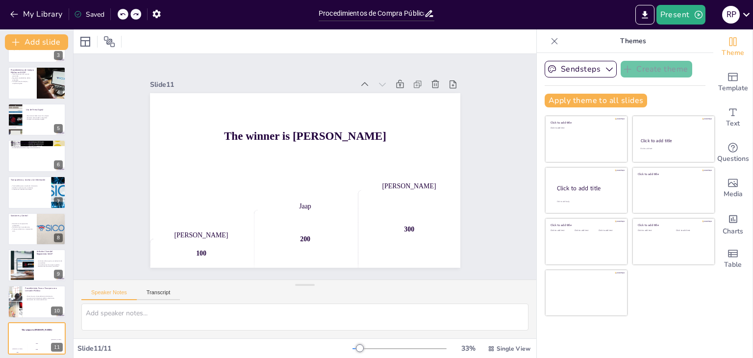
scroll to position [105, 0]
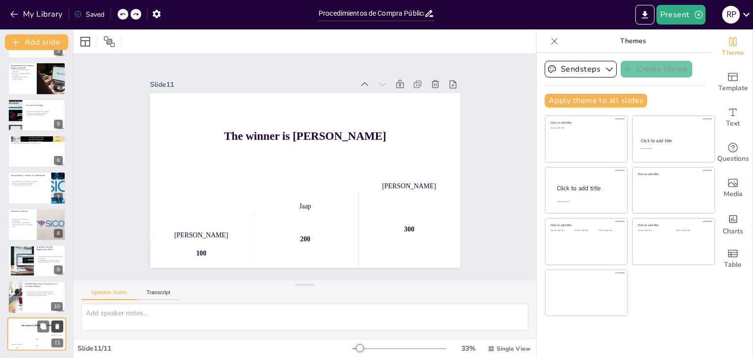
click at [55, 325] on icon at bounding box center [57, 326] width 7 height 7
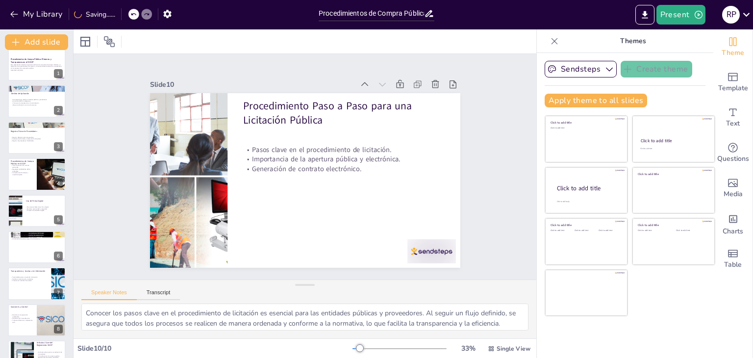
scroll to position [3, 0]
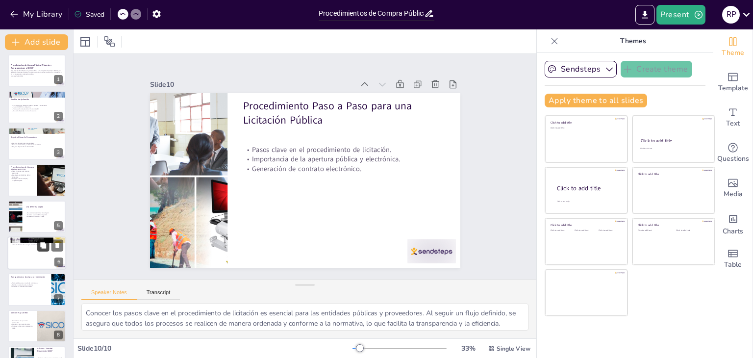
click at [43, 249] on button at bounding box center [43, 245] width 12 height 12
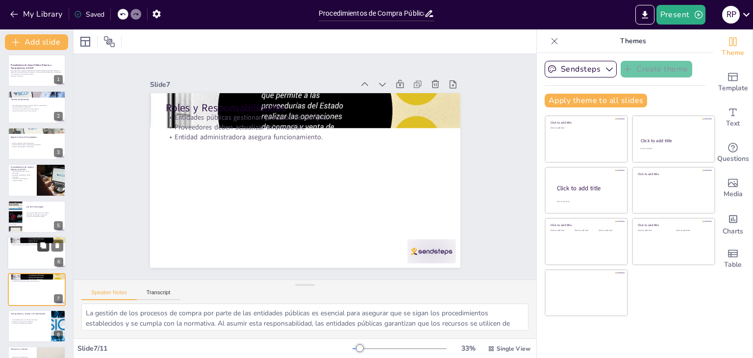
scroll to position [89, 0]
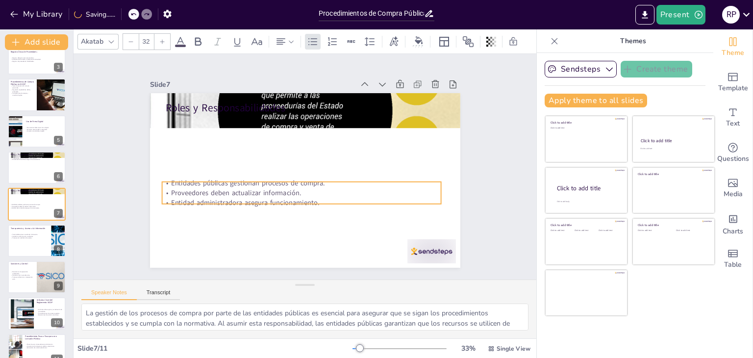
drag, startPoint x: 263, startPoint y: 111, endPoint x: 260, endPoint y: 175, distance: 64.3
click at [260, 175] on p "Entidades públicas gestionan procesos de compra." at bounding box center [299, 182] width 279 height 39
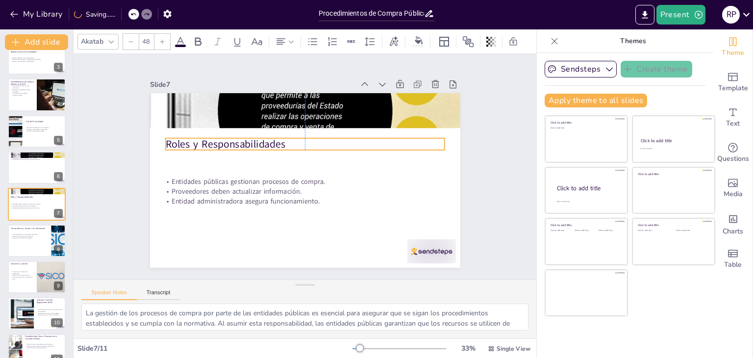
drag, startPoint x: 216, startPoint y: 107, endPoint x: 218, endPoint y: 144, distance: 36.3
click at [218, 144] on p "Roles y Responsabilidades" at bounding box center [308, 145] width 280 height 44
click at [43, 153] on p "Roles y Responsabilidades" at bounding box center [36, 154] width 53 height 3
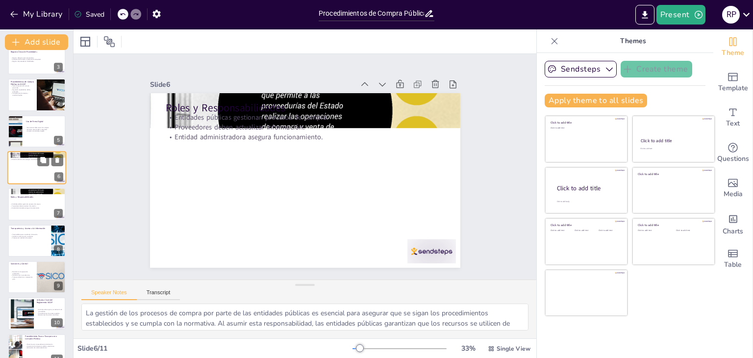
scroll to position [52, 0]
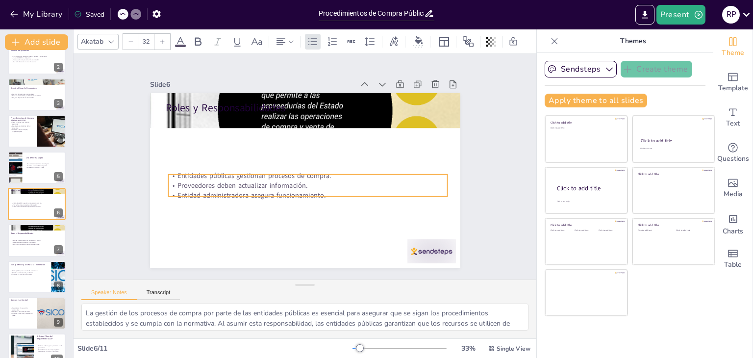
drag, startPoint x: 231, startPoint y: 130, endPoint x: 234, endPoint y: 190, distance: 59.4
click at [234, 190] on p "Entidad administradora asegura funcionamiento." at bounding box center [305, 195] width 279 height 39
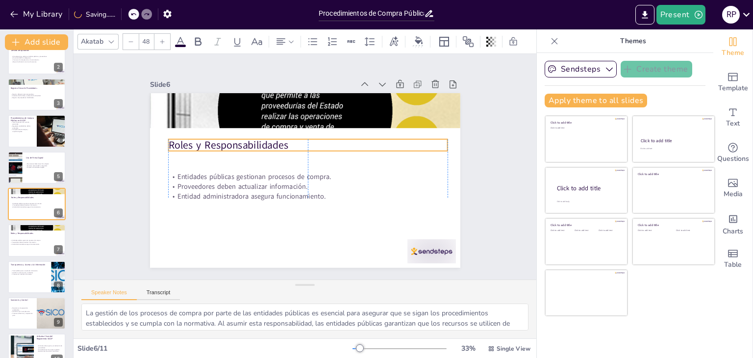
drag, startPoint x: 218, startPoint y: 104, endPoint x: 223, endPoint y: 141, distance: 37.6
click at [223, 141] on p "Roles y Responsabilidades" at bounding box center [312, 146] width 276 height 72
click at [95, 99] on div "Slide 1 Procedimientos de Compra Pública: Eficiencia y Transparencia en el SICO…" at bounding box center [305, 166] width 484 height 273
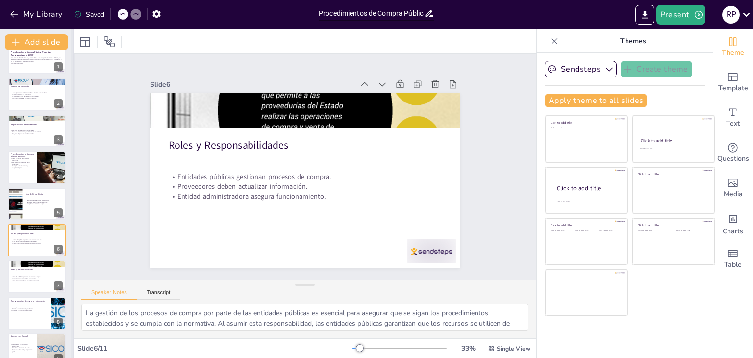
scroll to position [0, 0]
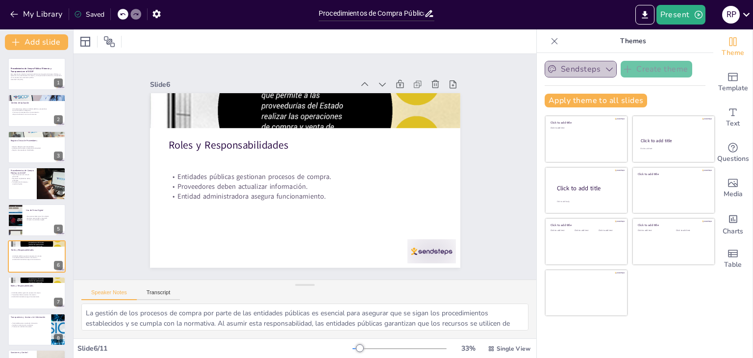
click at [605, 70] on icon "button" at bounding box center [610, 69] width 10 height 10
click at [643, 20] on button "Export to PowerPoint" at bounding box center [645, 15] width 19 height 20
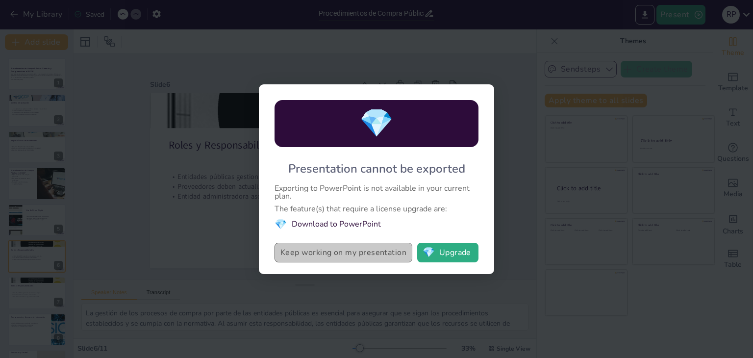
click at [400, 253] on button "Keep working on my presentation" at bounding box center [344, 253] width 138 height 20
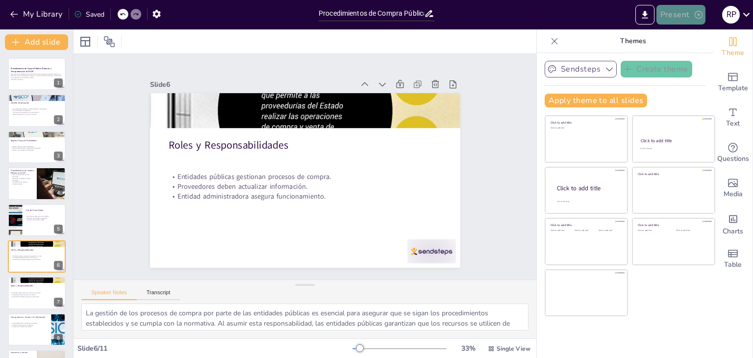
click at [685, 9] on button "Present" at bounding box center [681, 15] width 49 height 20
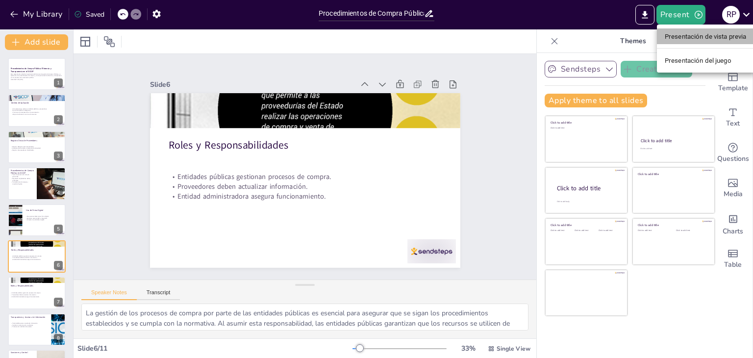
click at [683, 34] on font "Presentación de vista previa" at bounding box center [706, 36] width 82 height 7
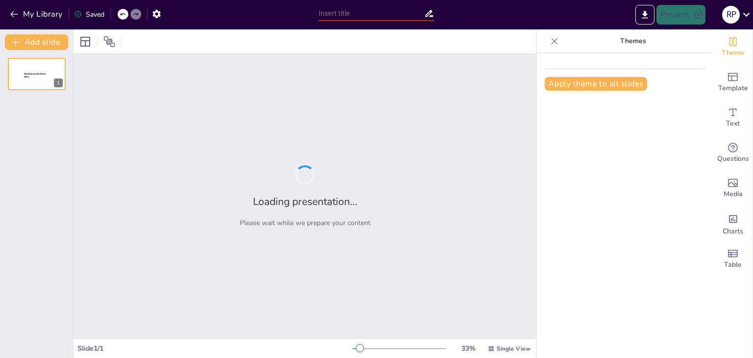
type input "Procedimientos de Compra Pública: Eficiencia y Transparencia en el SICOP"
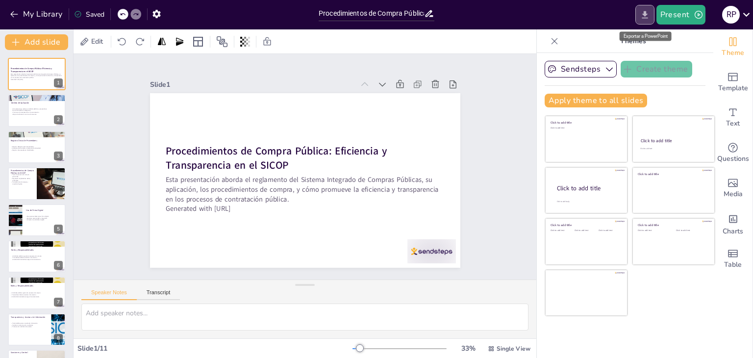
click at [650, 14] on icon "Export to PowerPoint" at bounding box center [645, 15] width 10 height 10
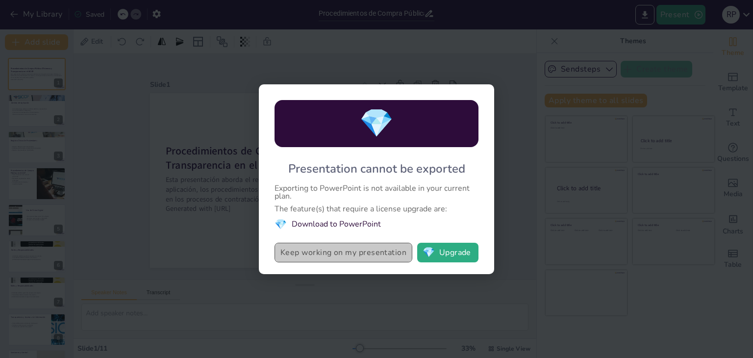
click at [403, 246] on button "Keep working on my presentation" at bounding box center [344, 253] width 138 height 20
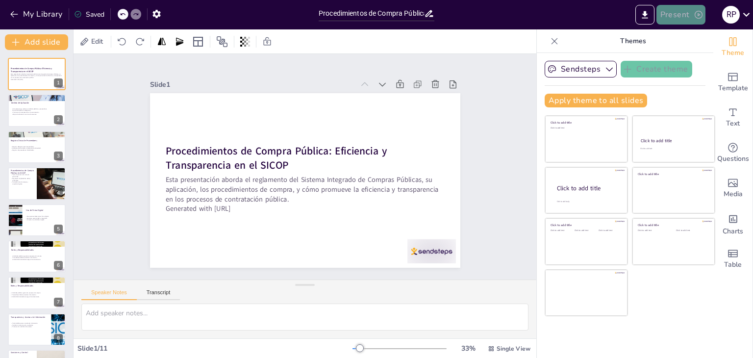
click at [685, 11] on button "Present" at bounding box center [681, 15] width 49 height 20
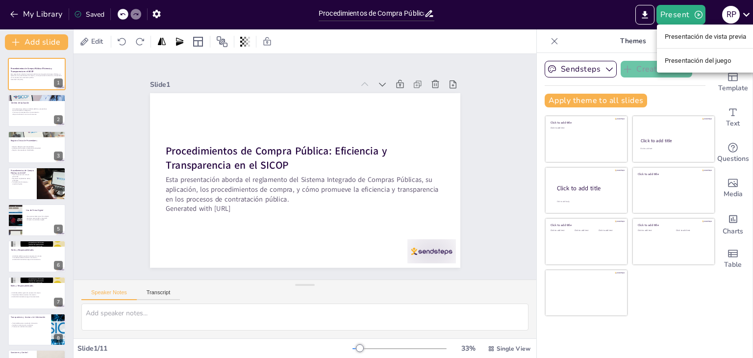
click at [648, 18] on div at bounding box center [376, 179] width 753 height 358
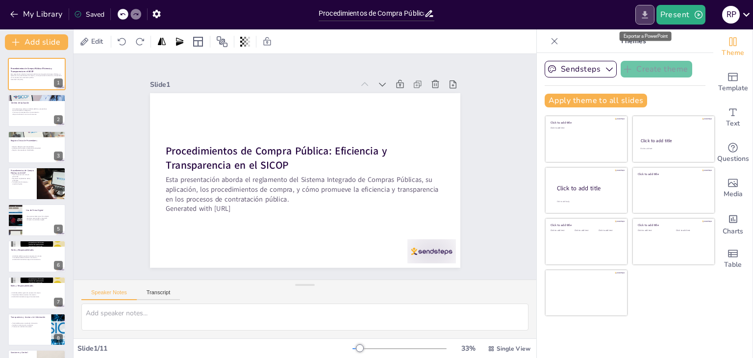
click at [653, 12] on button "Export to PowerPoint" at bounding box center [645, 15] width 19 height 20
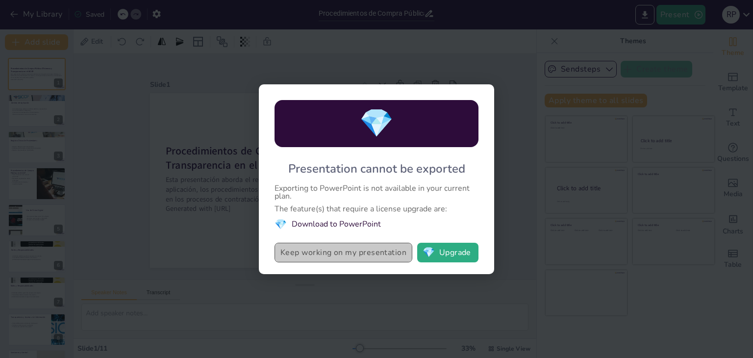
click at [392, 256] on button "Keep working on my presentation" at bounding box center [344, 253] width 138 height 20
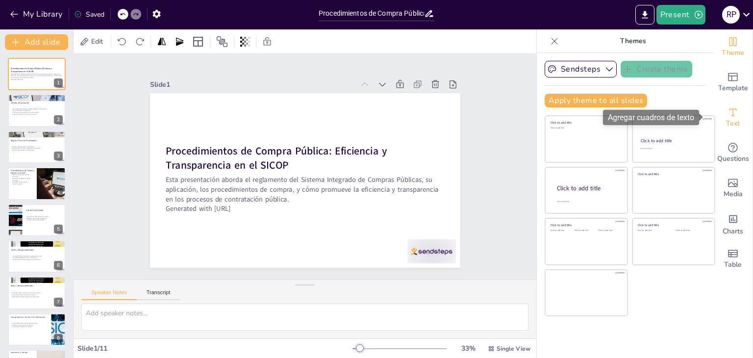
click at [736, 101] on div "Text" at bounding box center [733, 117] width 39 height 35
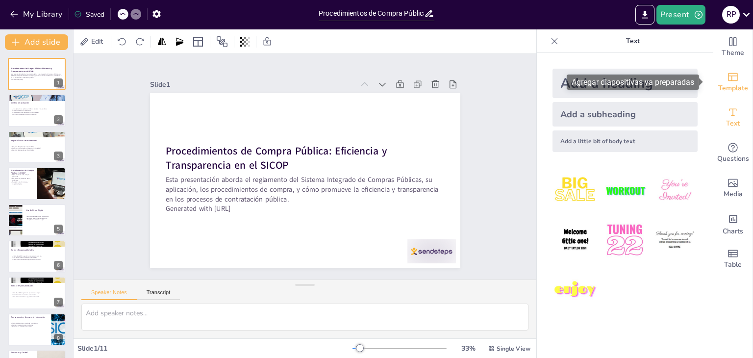
click at [733, 93] on span "Template" at bounding box center [733, 88] width 30 height 11
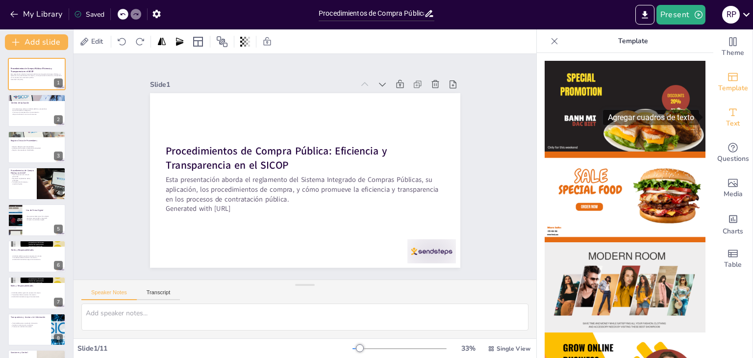
click at [732, 112] on div "Text" at bounding box center [733, 117] width 39 height 35
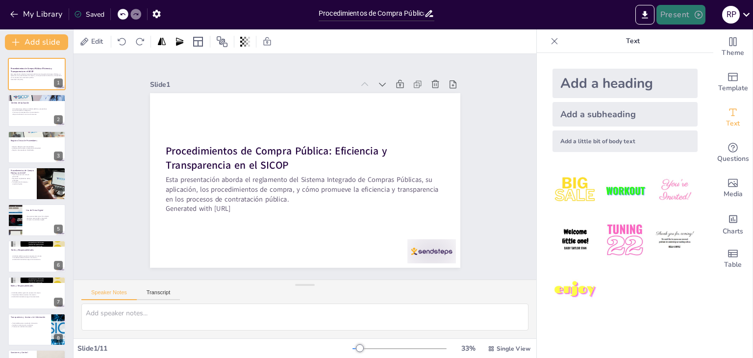
click at [684, 11] on button "Present" at bounding box center [681, 15] width 49 height 20
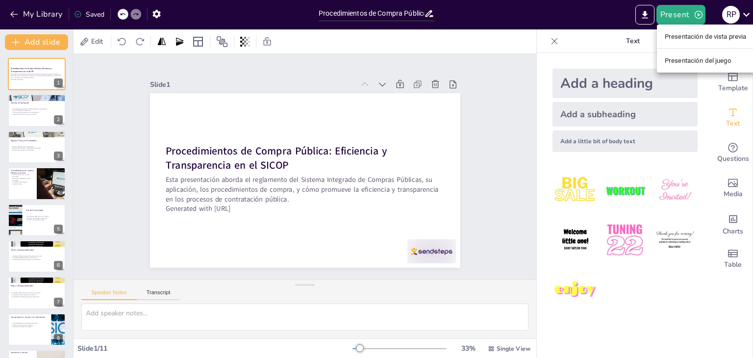
click at [651, 15] on div at bounding box center [376, 179] width 753 height 358
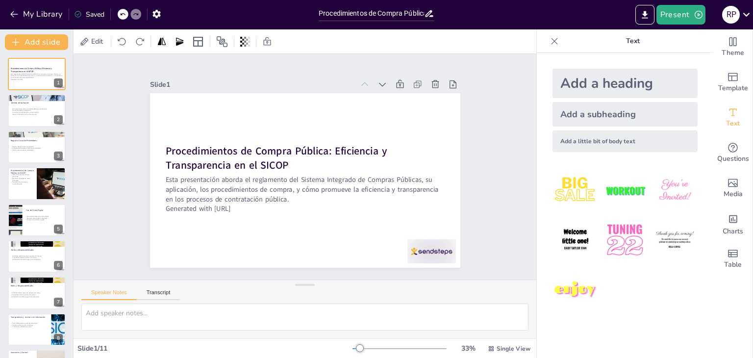
click at [475, 83] on div "Slide 1 Procedimientos de Compra Pública: Eficiencia y Transparencia en el SICO…" at bounding box center [305, 167] width 365 height 202
click at [643, 15] on icon "Export to PowerPoint" at bounding box center [645, 15] width 10 height 10
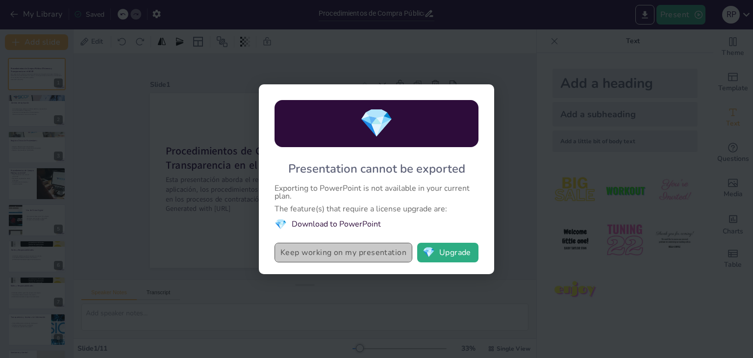
click at [382, 250] on button "Keep working on my presentation" at bounding box center [344, 253] width 138 height 20
